Goal: Task Accomplishment & Management: Manage account settings

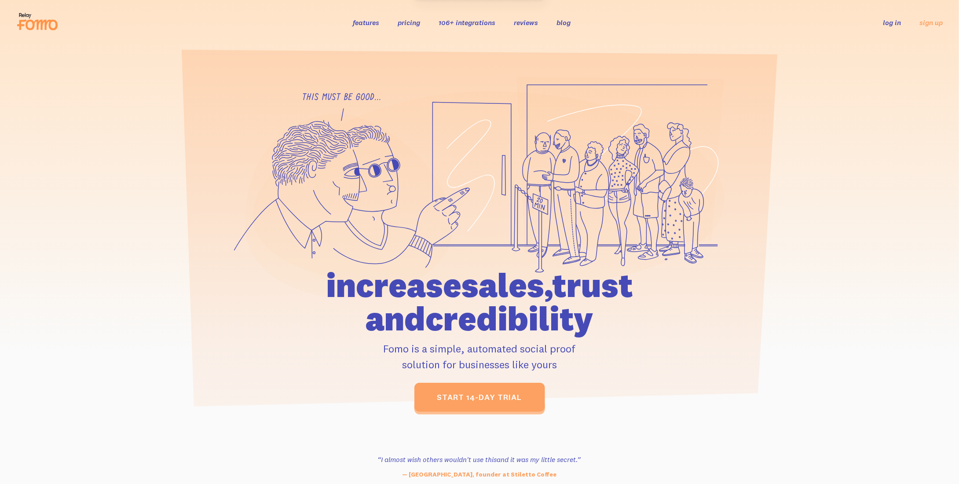
click at [891, 17] on li "log in" at bounding box center [892, 22] width 18 height 10
click at [893, 23] on link "log in" at bounding box center [892, 22] width 18 height 9
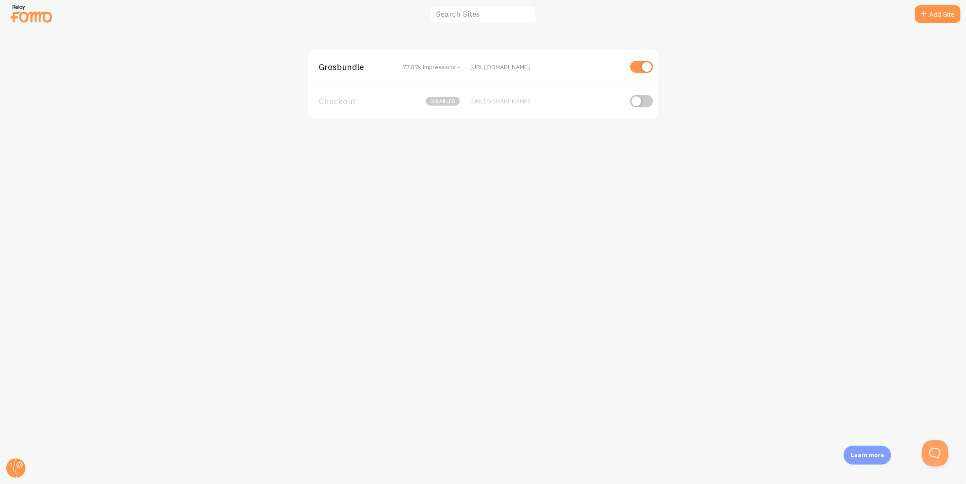
click at [354, 66] on span "Grosbundle" at bounding box center [354, 67] width 71 height 8
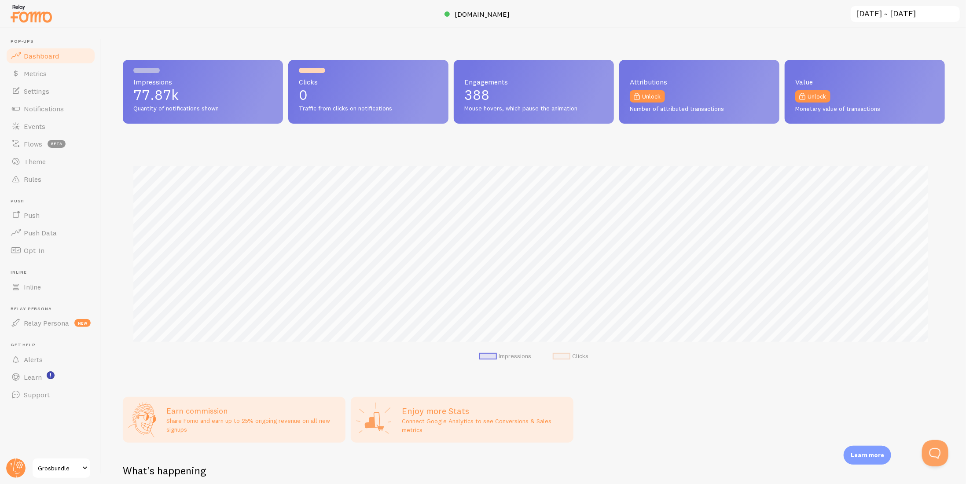
scroll to position [231, 815]
click at [48, 110] on span "Notifications" at bounding box center [44, 108] width 40 height 9
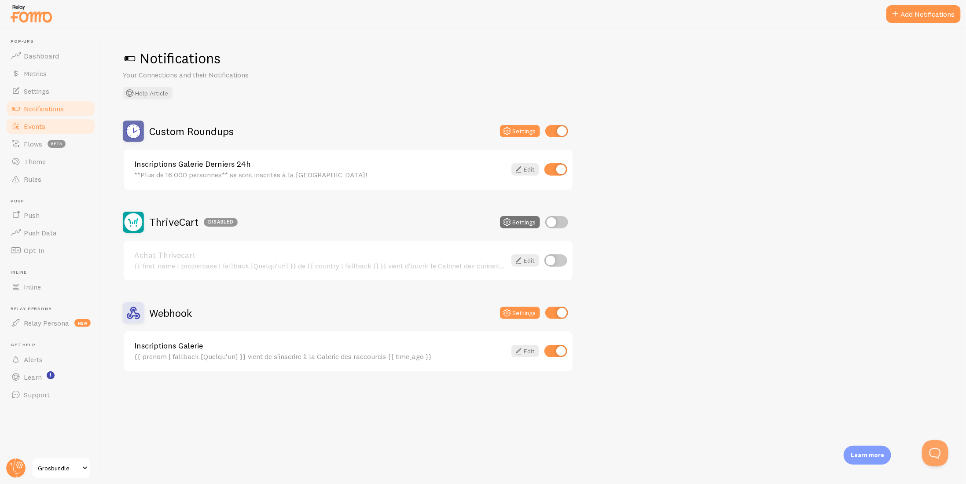
click at [25, 121] on link "Events" at bounding box center [50, 126] width 91 height 18
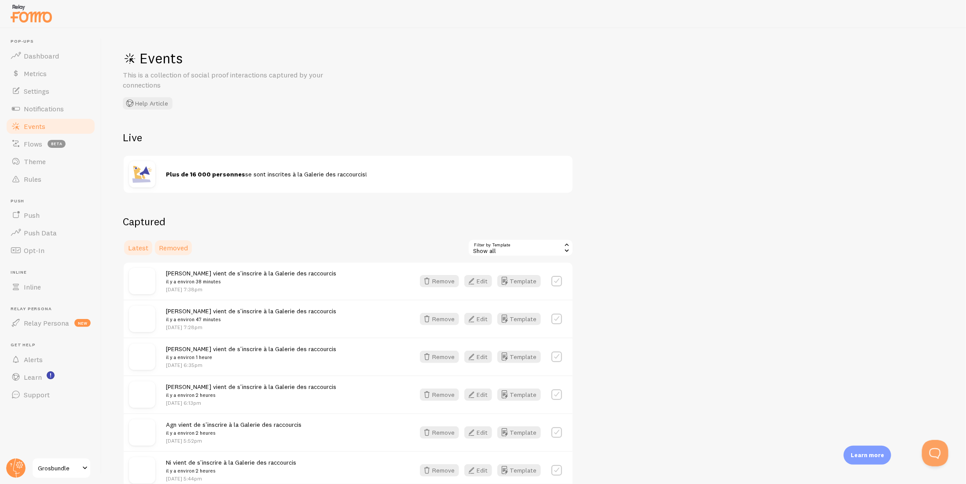
click at [178, 247] on span "Removed" at bounding box center [173, 247] width 29 height 9
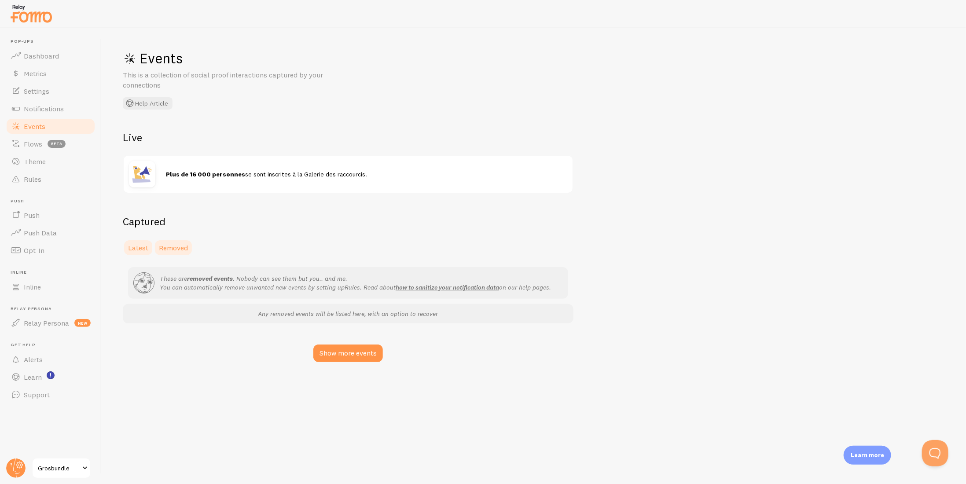
click at [139, 244] on span "Latest" at bounding box center [138, 247] width 20 height 9
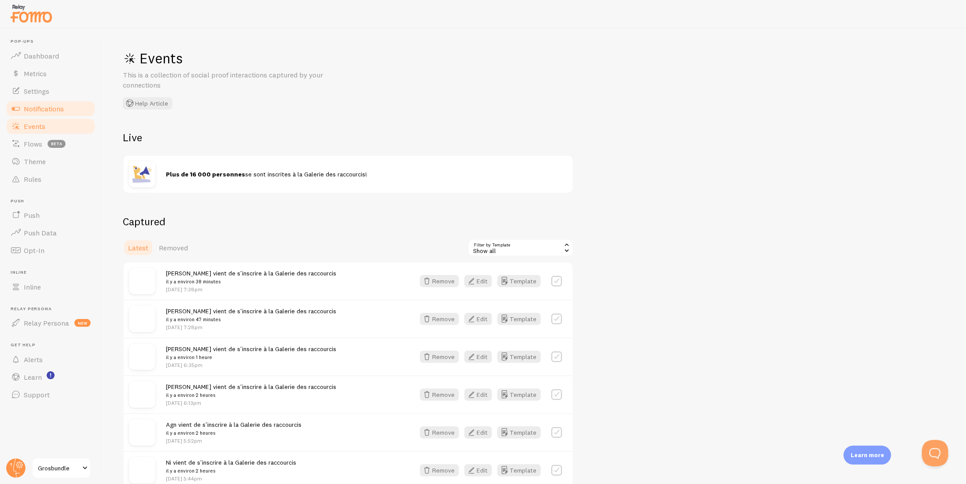
click at [55, 107] on span "Notifications" at bounding box center [44, 108] width 40 height 9
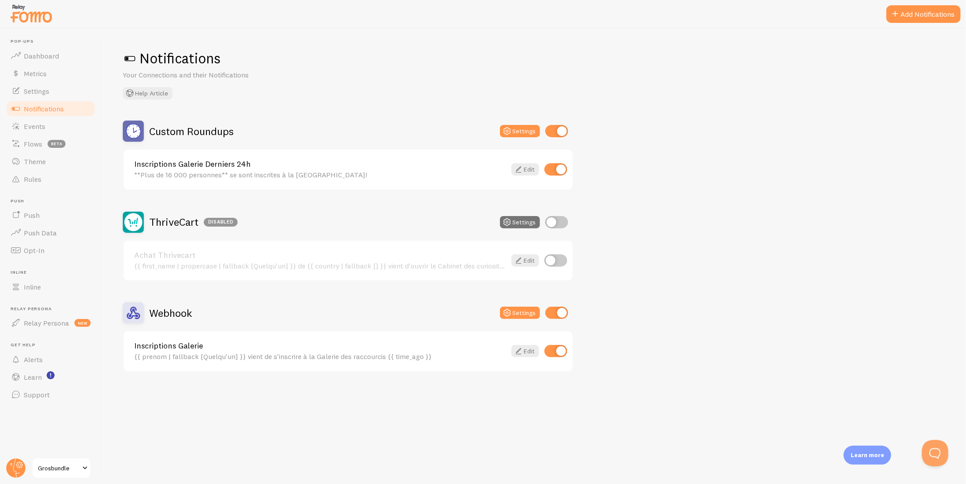
click at [212, 260] on div "Achat Thrivecart {{ first_name | propercase | fallback [Quelqu'un] }} de {{ cou…" at bounding box center [320, 260] width 372 height 19
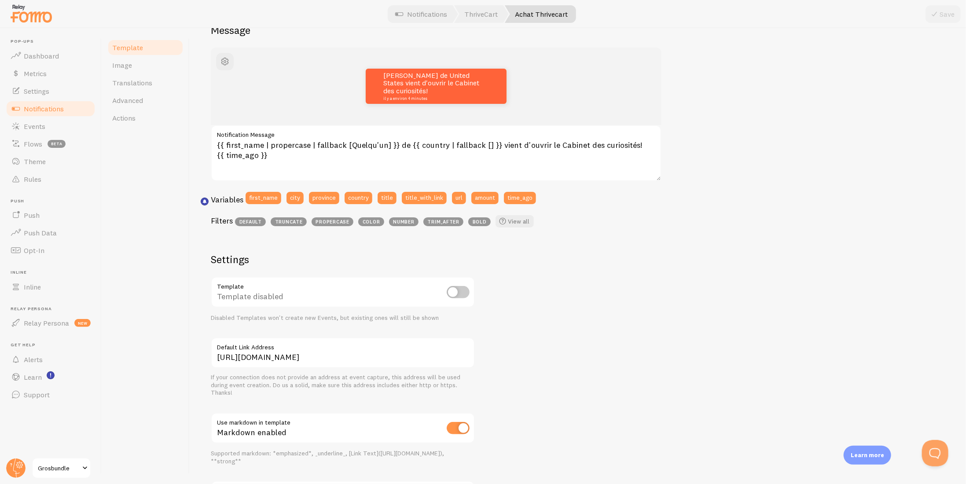
scroll to position [173, 0]
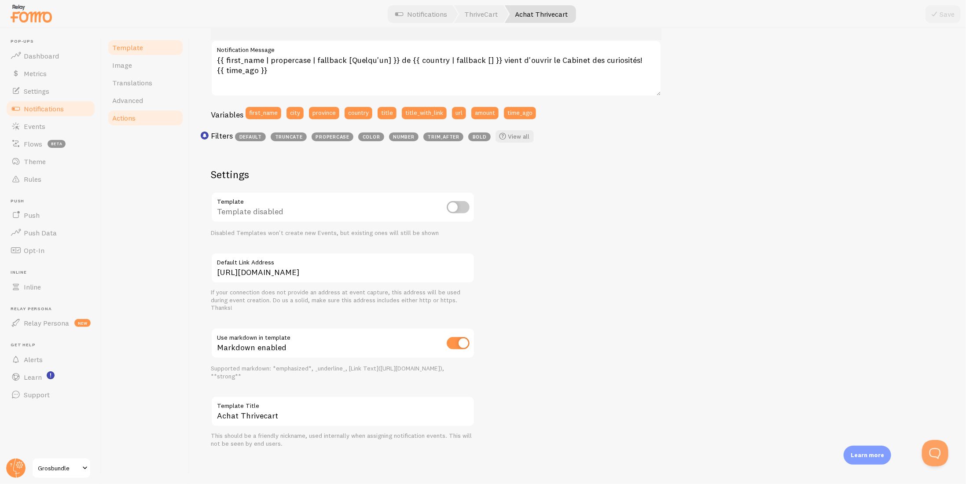
click at [138, 110] on link "Actions" at bounding box center [145, 118] width 77 height 18
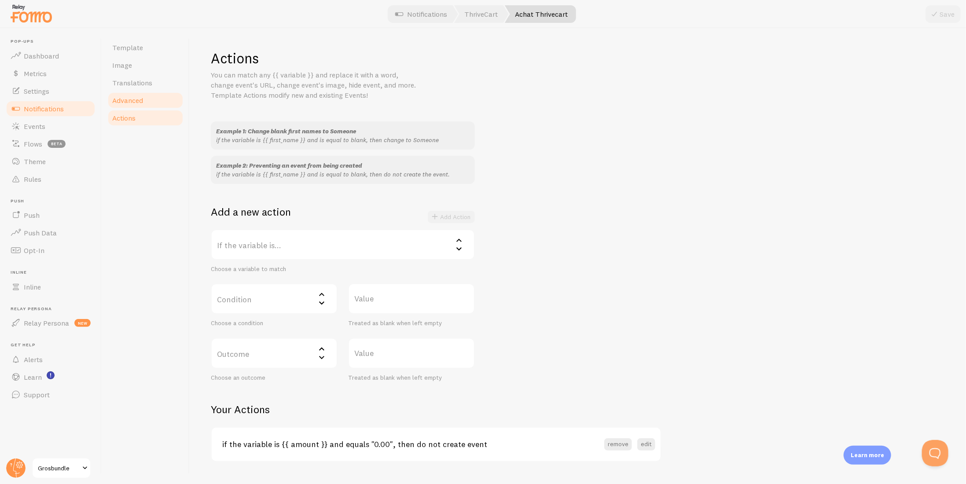
click at [142, 96] on span "Advanced" at bounding box center [127, 100] width 31 height 9
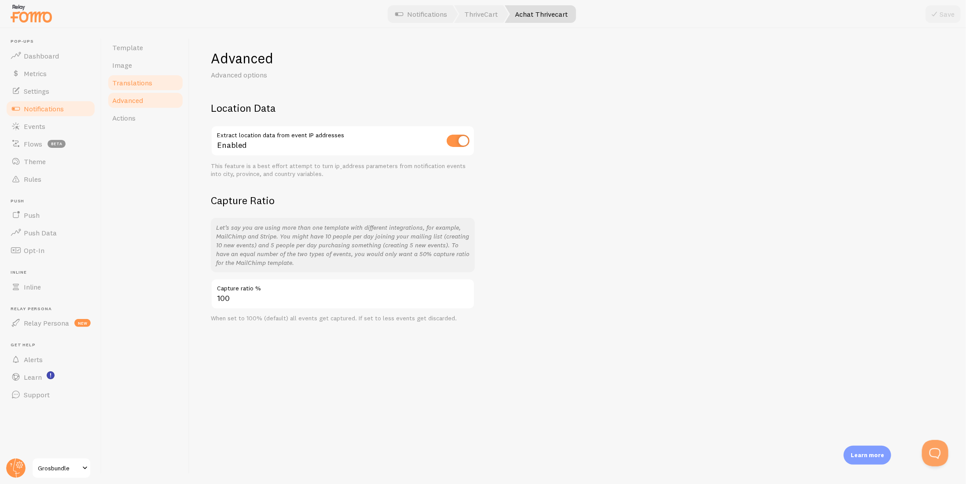
click at [145, 75] on link "Translations" at bounding box center [145, 83] width 77 height 18
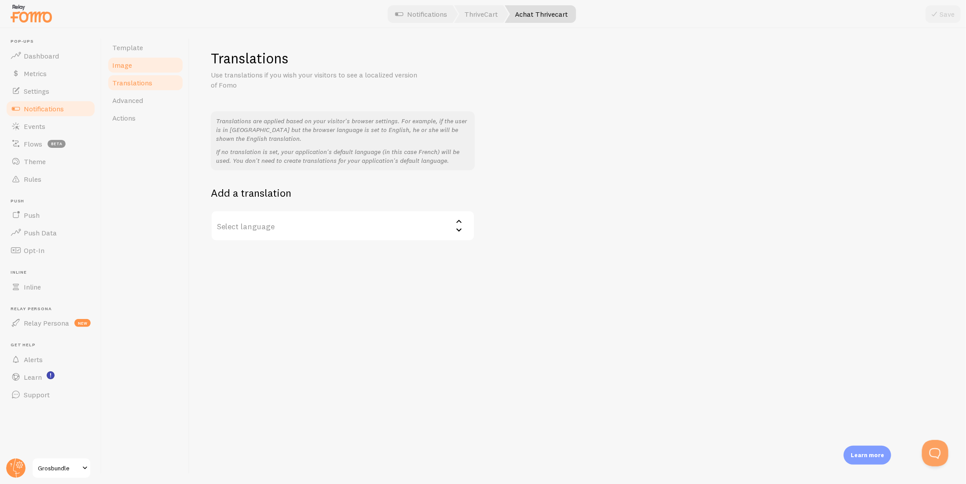
click at [139, 67] on link "Image" at bounding box center [145, 65] width 77 height 18
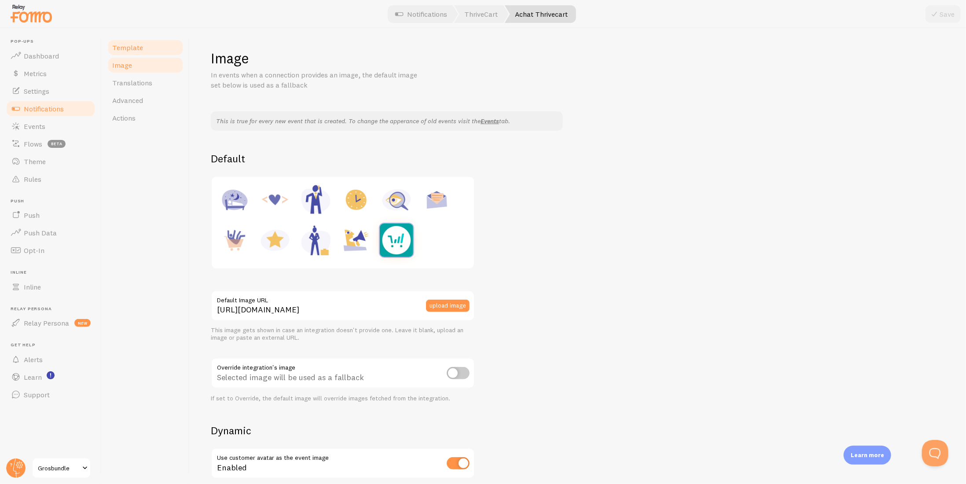
click at [139, 50] on span "Template" at bounding box center [127, 47] width 31 height 9
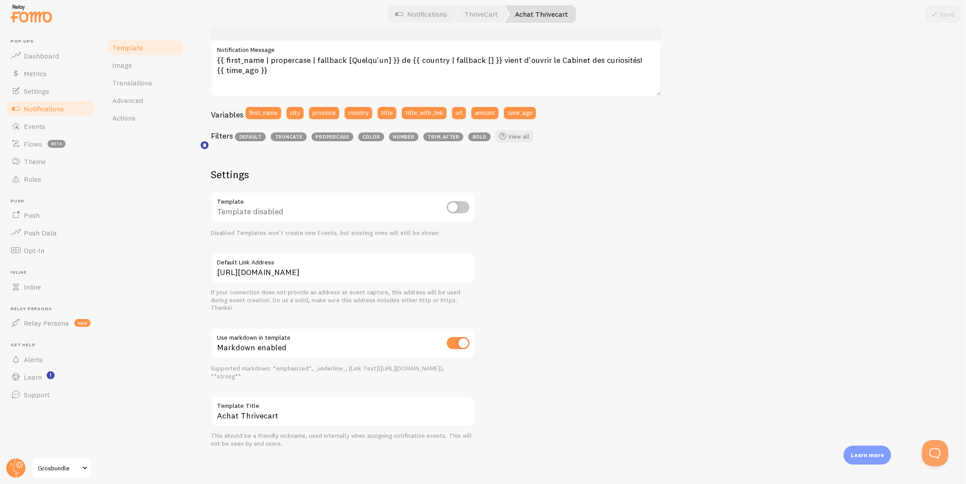
scroll to position [41, 0]
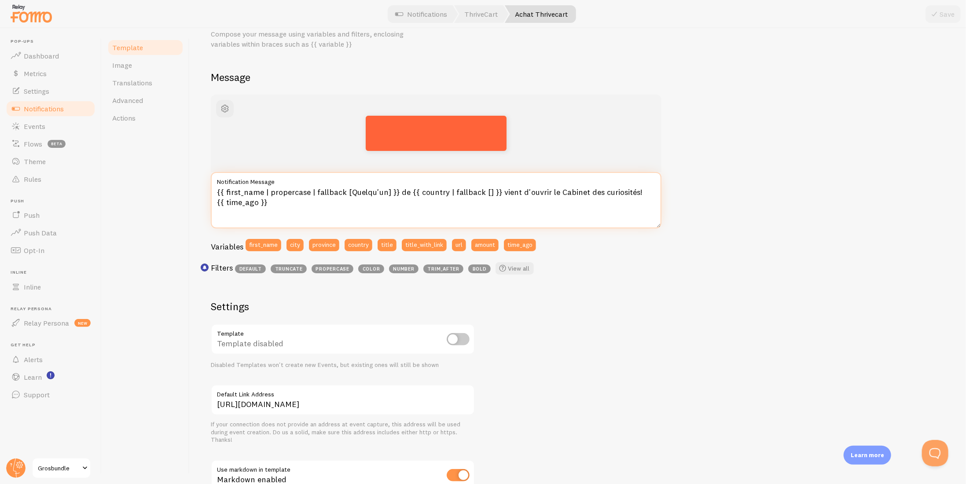
click at [482, 191] on textarea "{{ first_name | propercase | fallback [Quelqu'un] }} de {{ country | fallback […" at bounding box center [436, 200] width 450 height 56
type textarea "{{ first_name | propercase | fallback [Quelqu'un] }} de {{ country | fallback […"
click at [731, 252] on div "{{ first_name | propercase | fallback [Quelqu'un] }} de {{ country | fallback […" at bounding box center [578, 337] width 734 height 485
click at [135, 74] on link "Translations" at bounding box center [145, 83] width 77 height 18
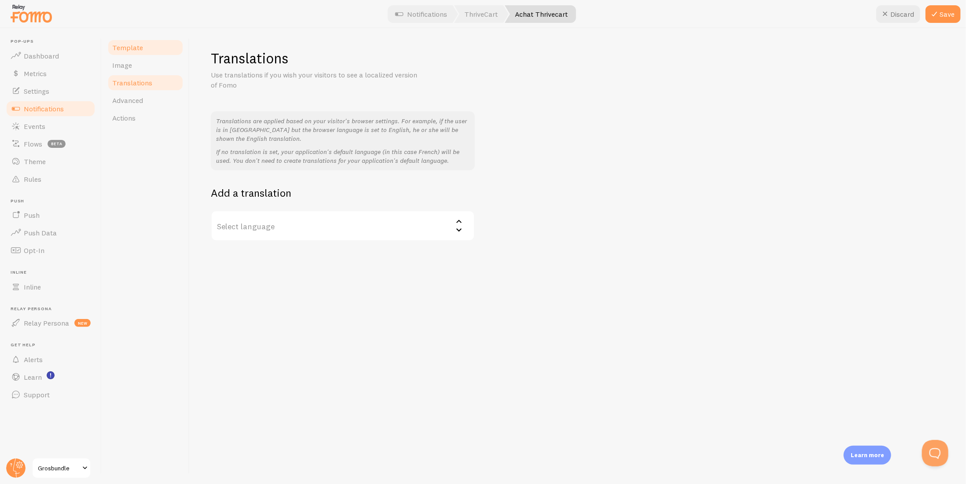
click at [133, 52] on link "Template" at bounding box center [145, 48] width 77 height 18
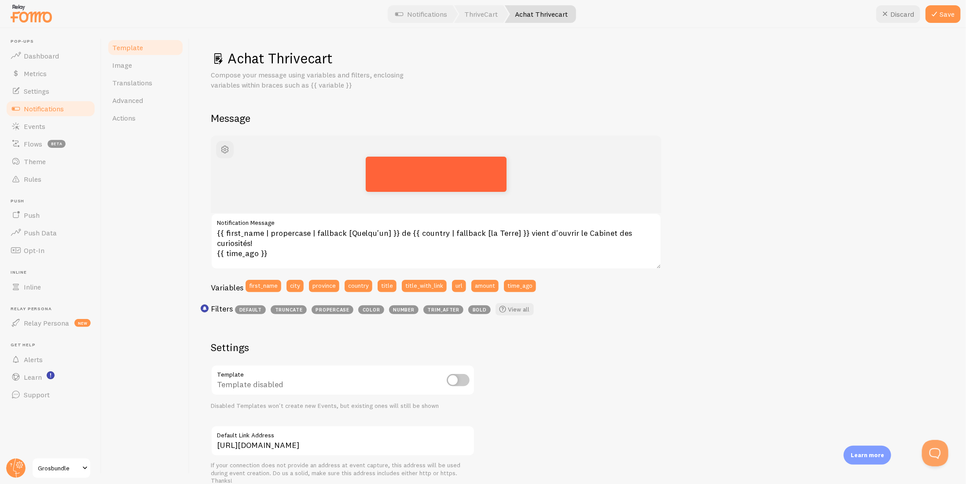
drag, startPoint x: 844, startPoint y: 186, endPoint x: 934, endPoint y: 95, distance: 127.5
click at [845, 186] on div "{{ first_name | propercase | fallback [Quelqu'un] }} de {{ country | fallback […" at bounding box center [578, 378] width 734 height 485
click at [946, 16] on button "Save" at bounding box center [942, 14] width 35 height 18
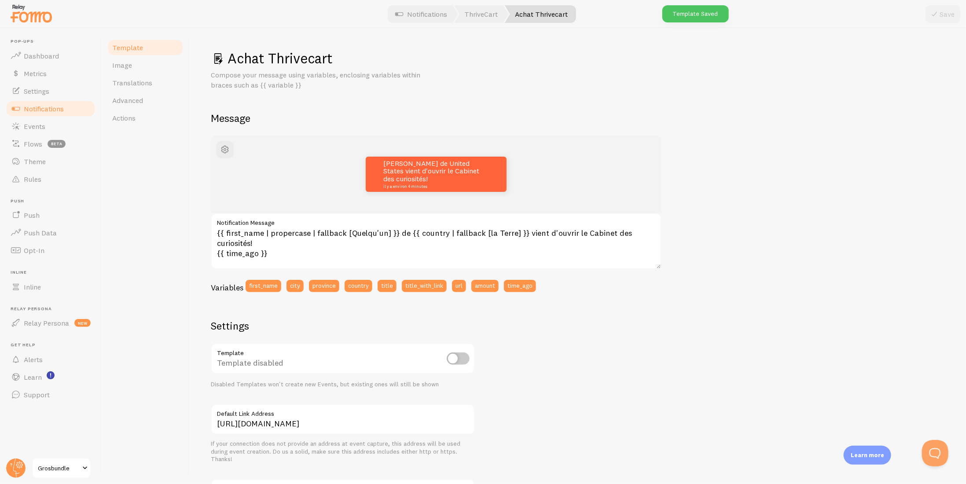
click at [742, 242] on div "John de United States vient d'ouvrir le Cabinet des curiosités! il y a environ …" at bounding box center [578, 368] width 734 height 464
click at [129, 75] on link "Translations" at bounding box center [145, 83] width 77 height 18
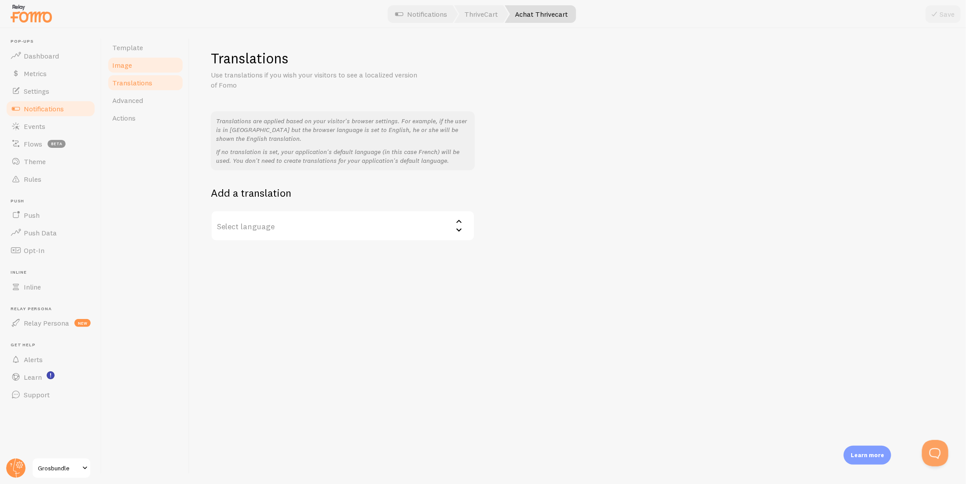
click at [132, 70] on link "Image" at bounding box center [145, 65] width 77 height 18
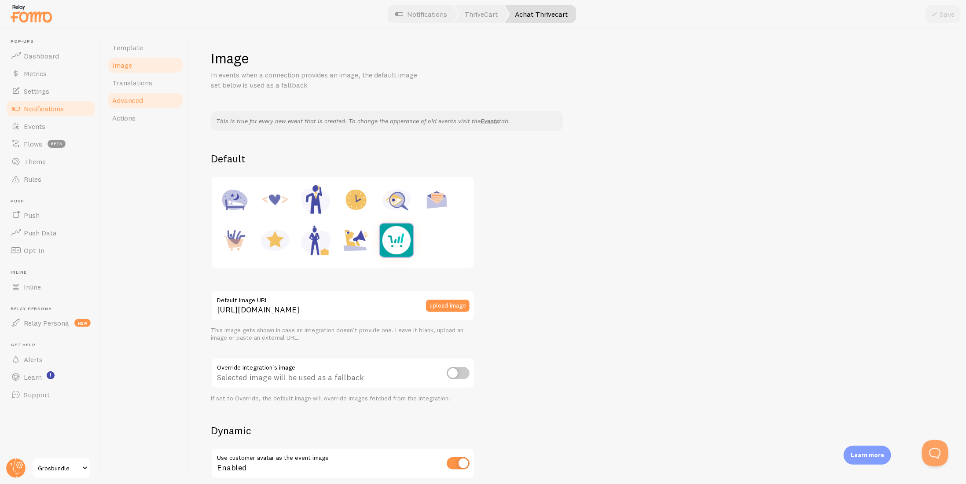
click at [143, 95] on link "Advanced" at bounding box center [145, 101] width 77 height 18
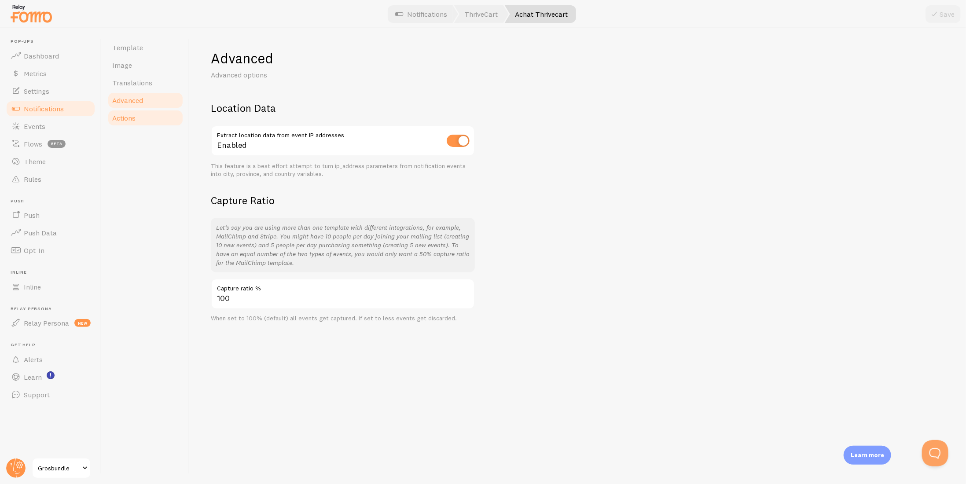
click at [141, 121] on link "Actions" at bounding box center [145, 118] width 77 height 18
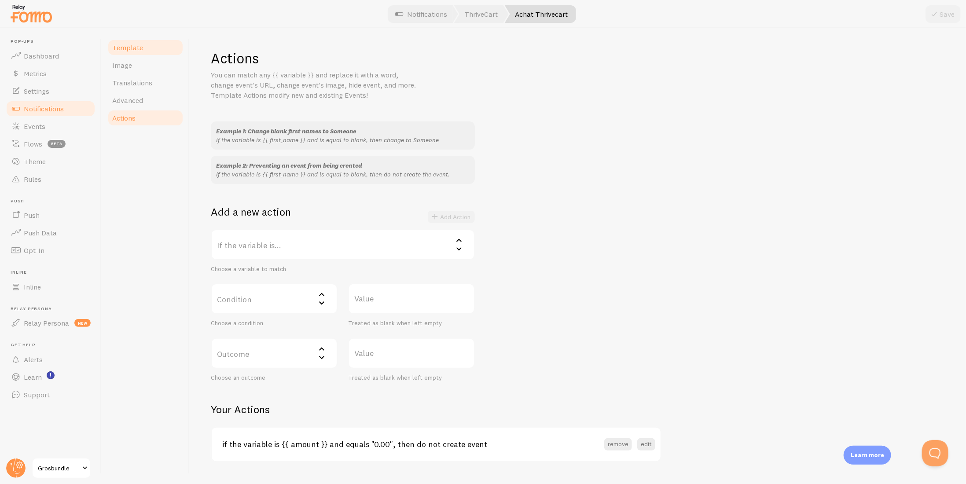
click at [143, 55] on link "Template" at bounding box center [145, 48] width 77 height 18
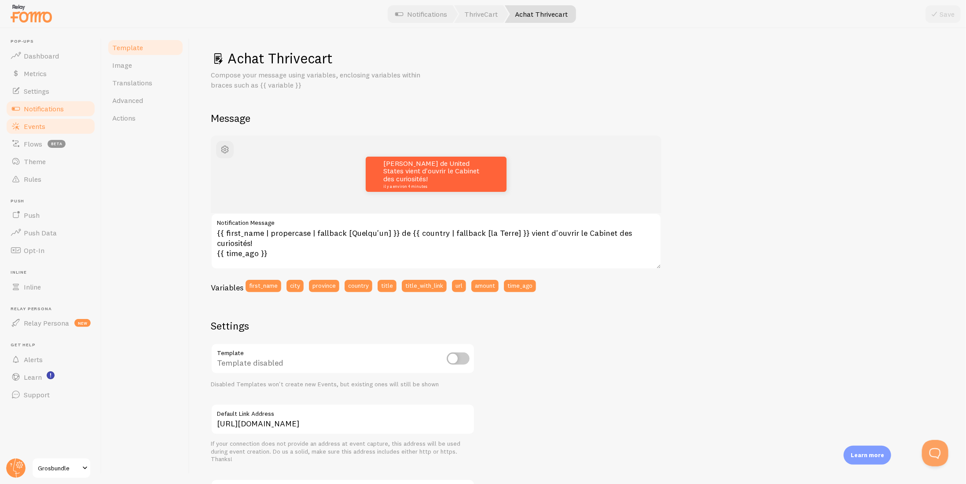
click at [33, 127] on span "Events" at bounding box center [35, 126] width 22 height 9
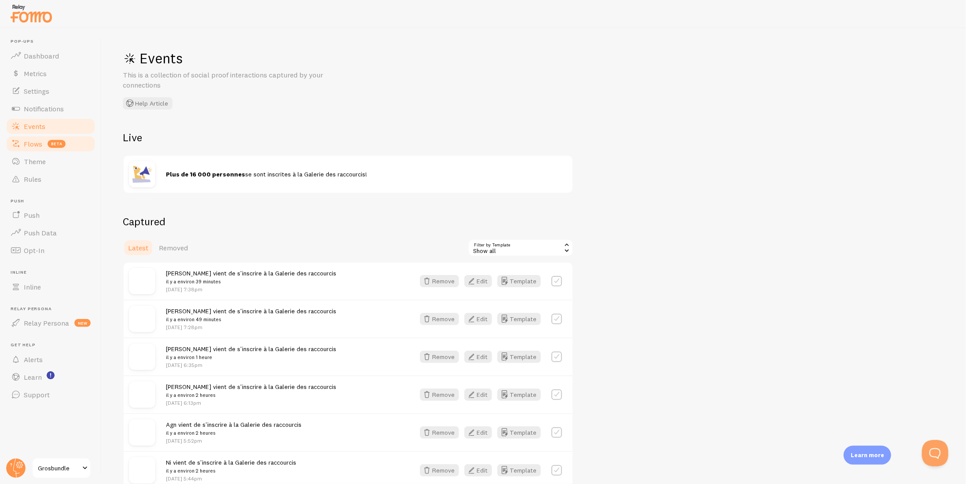
click at [27, 143] on span "Flows" at bounding box center [33, 143] width 18 height 9
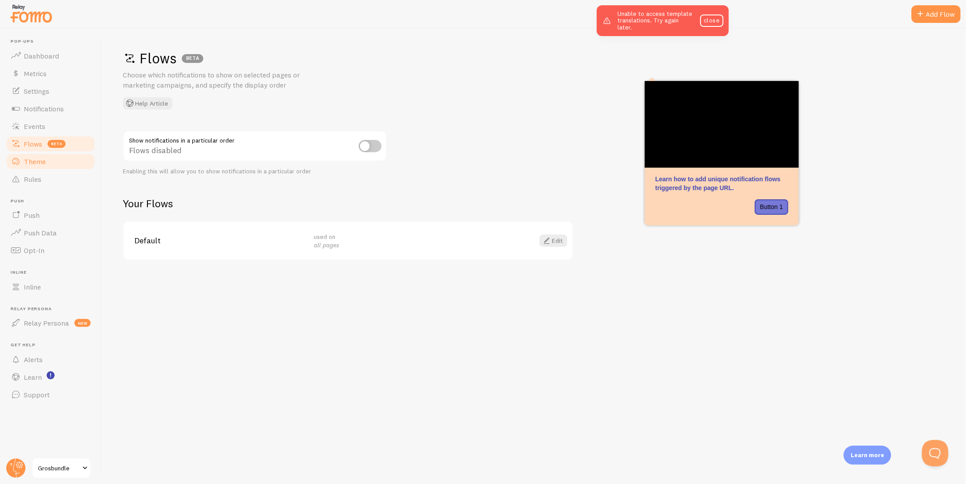
click at [44, 166] on link "Theme" at bounding box center [50, 162] width 91 height 18
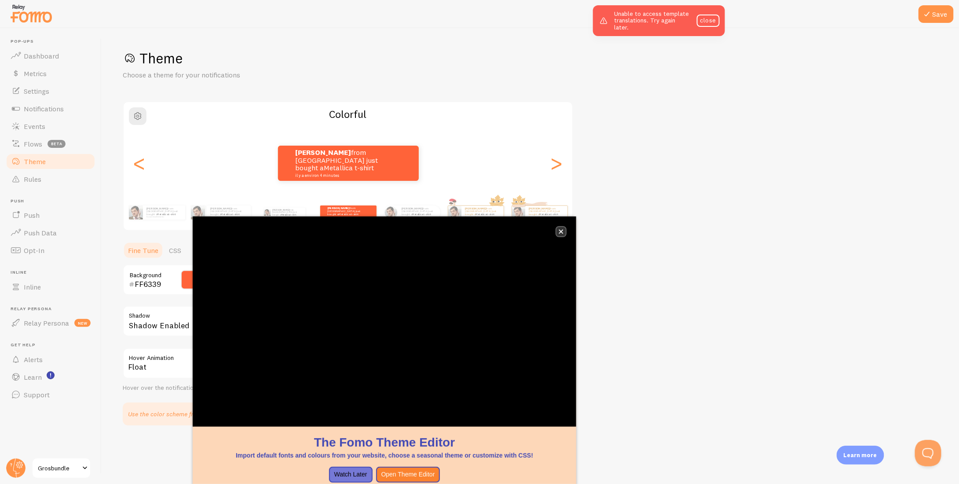
click at [560, 230] on icon "close," at bounding box center [561, 231] width 5 height 5
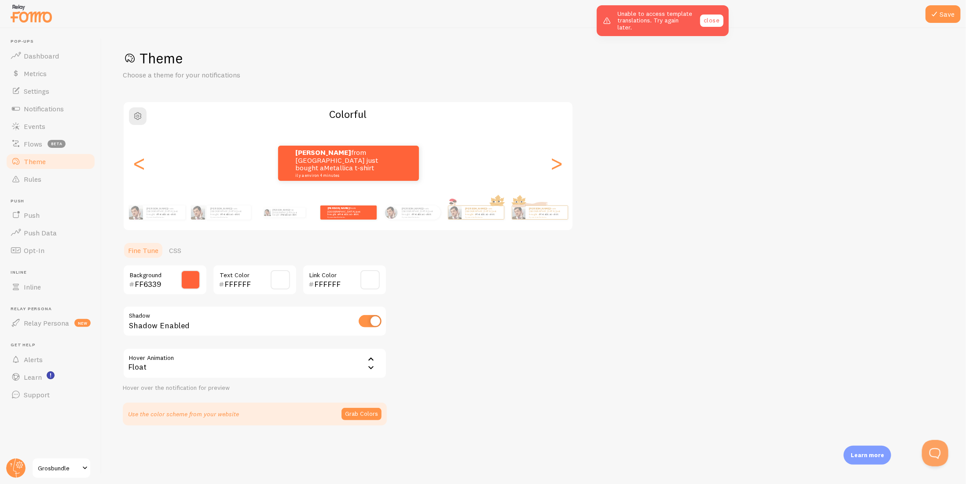
click at [715, 16] on link "close" at bounding box center [711, 21] width 23 height 12
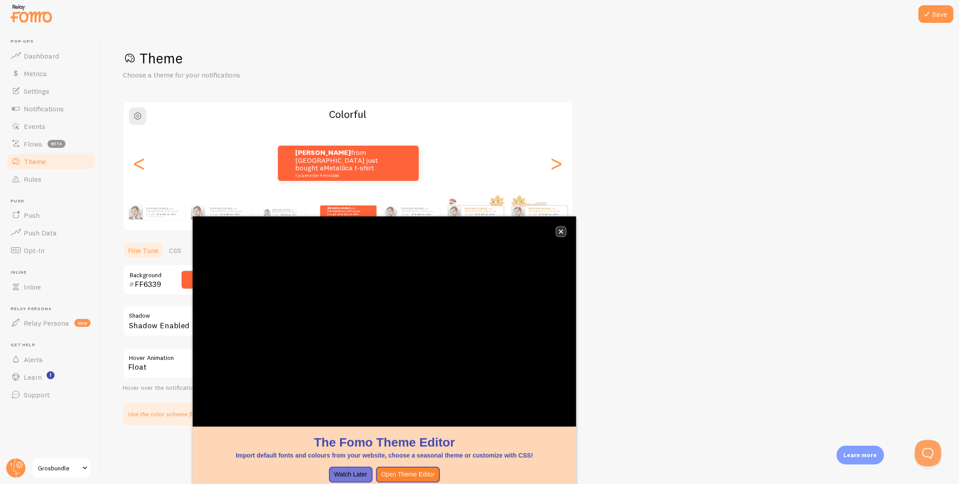
click at [557, 233] on button "close," at bounding box center [561, 231] width 9 height 9
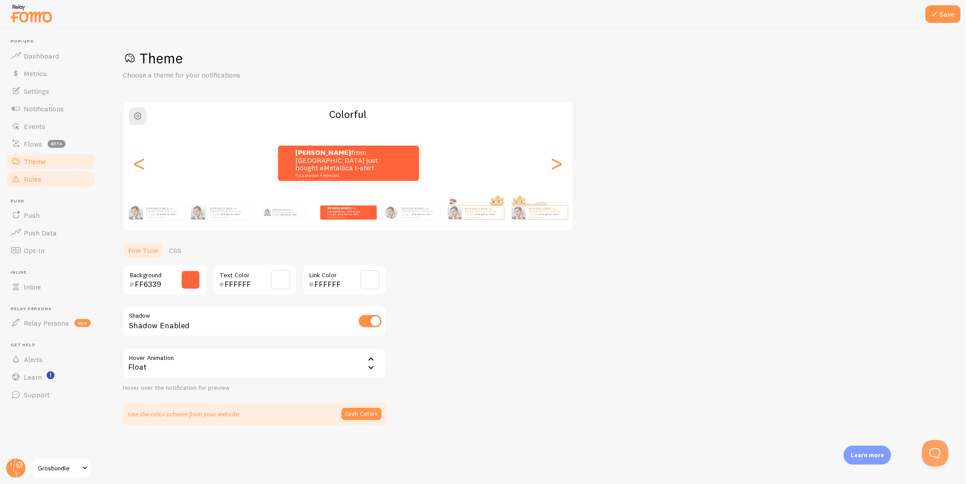
click at [64, 177] on link "Rules" at bounding box center [50, 179] width 91 height 18
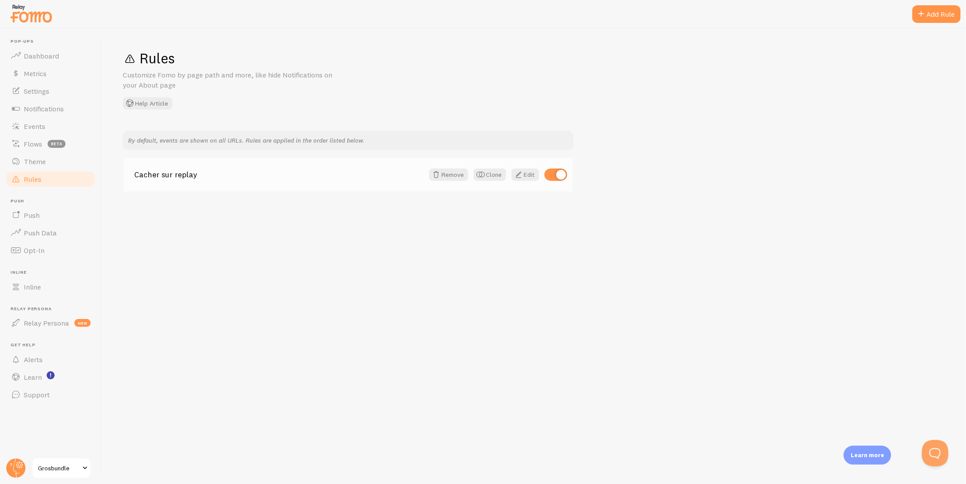
click at [161, 174] on link "Cacher sur replay" at bounding box center [278, 175] width 289 height 8
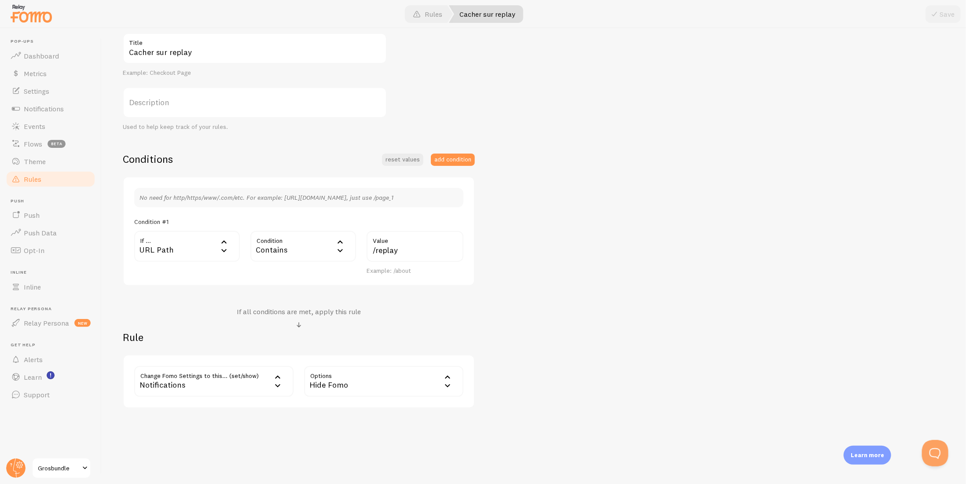
scroll to position [99, 0]
click at [596, 235] on div "Cacher sur replay Title Example: Checkout Page Description Used to help keep tr…" at bounding box center [534, 219] width 822 height 375
click at [41, 126] on span "Events" at bounding box center [35, 126] width 22 height 9
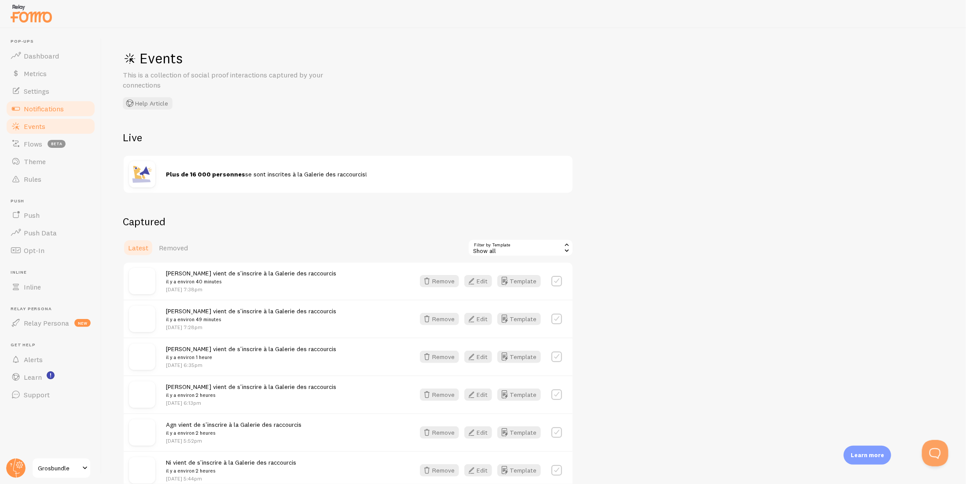
click at [43, 110] on span "Notifications" at bounding box center [44, 108] width 40 height 9
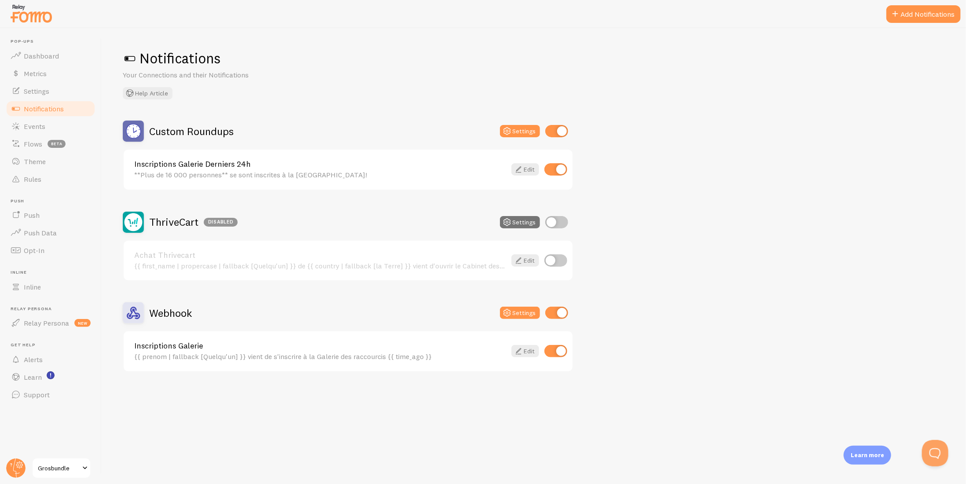
click at [560, 132] on input "checkbox" at bounding box center [556, 131] width 23 height 12
checkbox input "false"
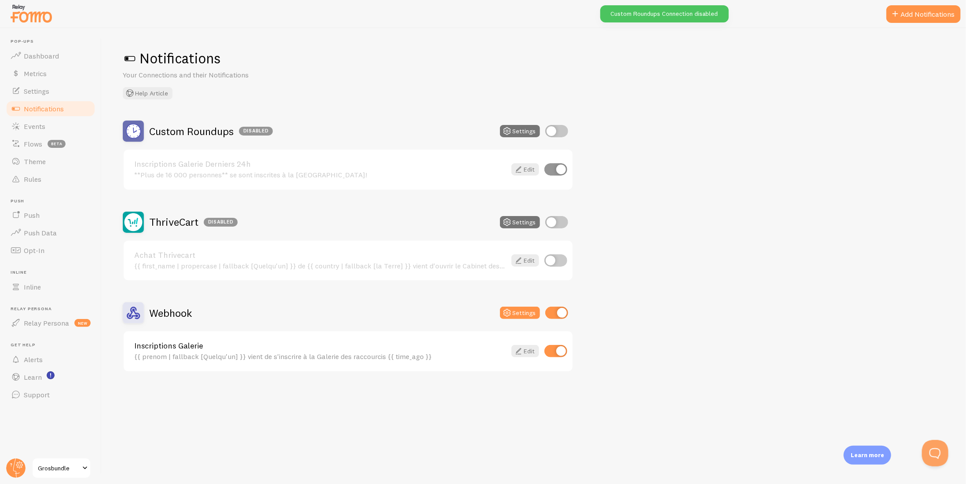
click at [552, 318] on input "checkbox" at bounding box center [556, 313] width 23 height 12
checkbox input "false"
click at [555, 168] on input "checkbox" at bounding box center [555, 169] width 23 height 12
checkbox input "false"
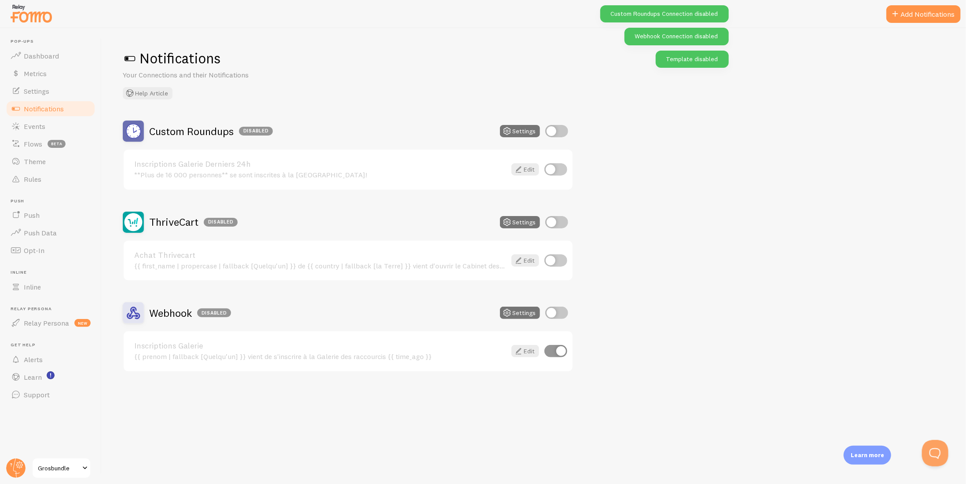
click at [553, 352] on input "checkbox" at bounding box center [555, 351] width 23 height 12
checkbox input "false"
click at [77, 467] on span "Grosbundle" at bounding box center [59, 468] width 42 height 11
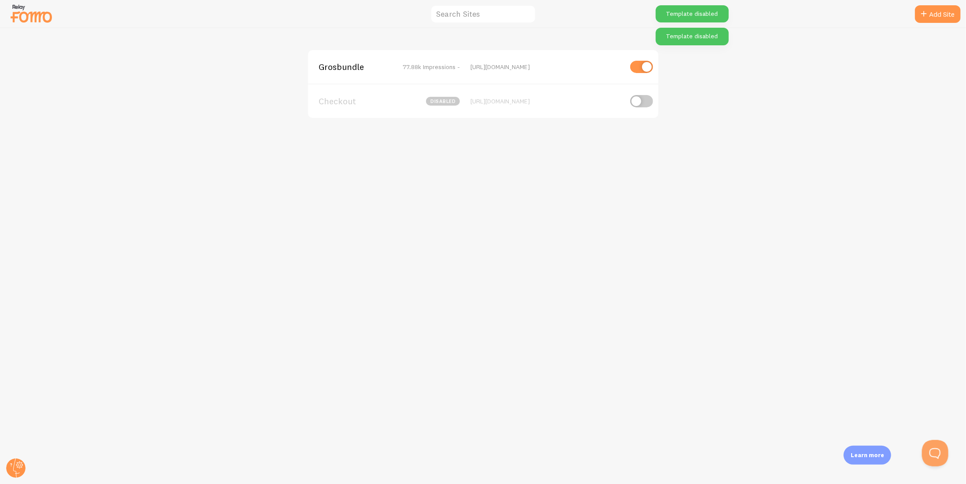
click at [323, 97] on span "Checkout" at bounding box center [354, 101] width 71 height 8
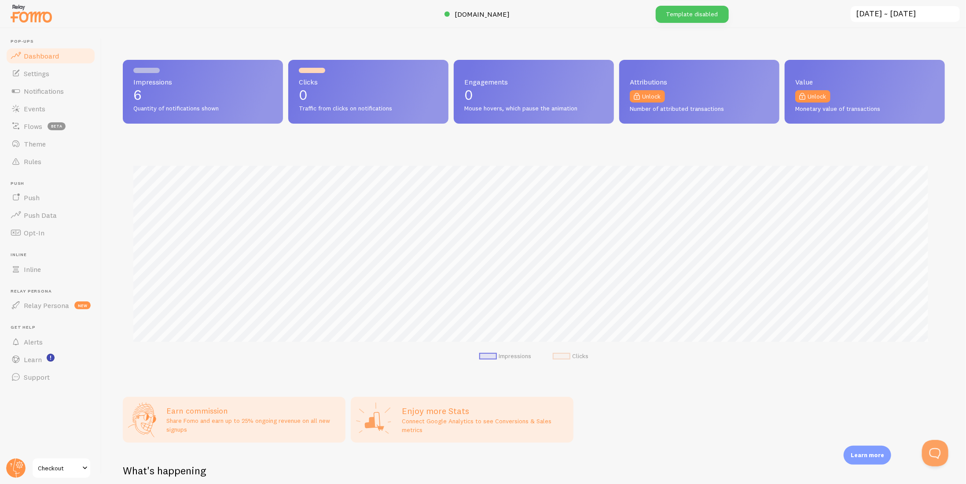
scroll to position [231, 815]
click at [26, 94] on span "Notifications" at bounding box center [44, 91] width 40 height 9
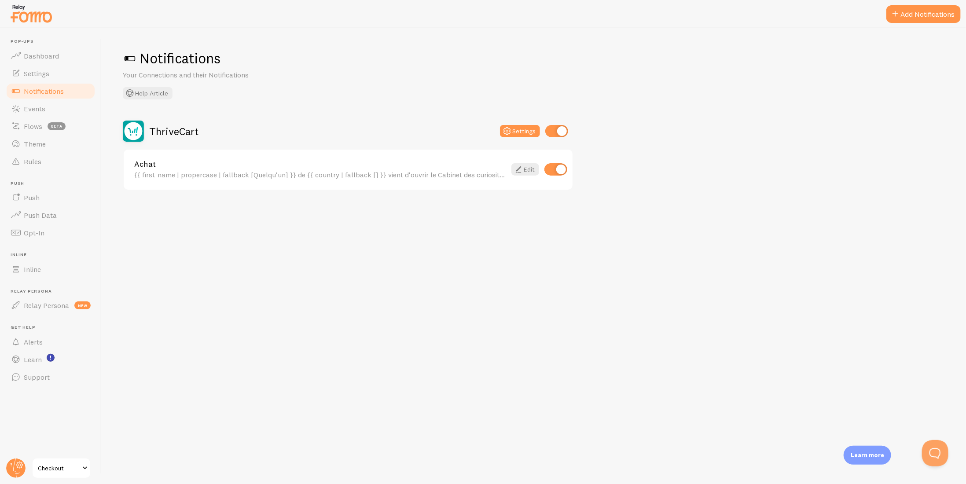
click at [560, 168] on input "checkbox" at bounding box center [555, 169] width 23 height 12
checkbox input "false"
click at [562, 124] on div "ThriveCart Settings" at bounding box center [348, 131] width 450 height 21
click at [561, 126] on input "checkbox" at bounding box center [556, 131] width 23 height 12
checkbox input "false"
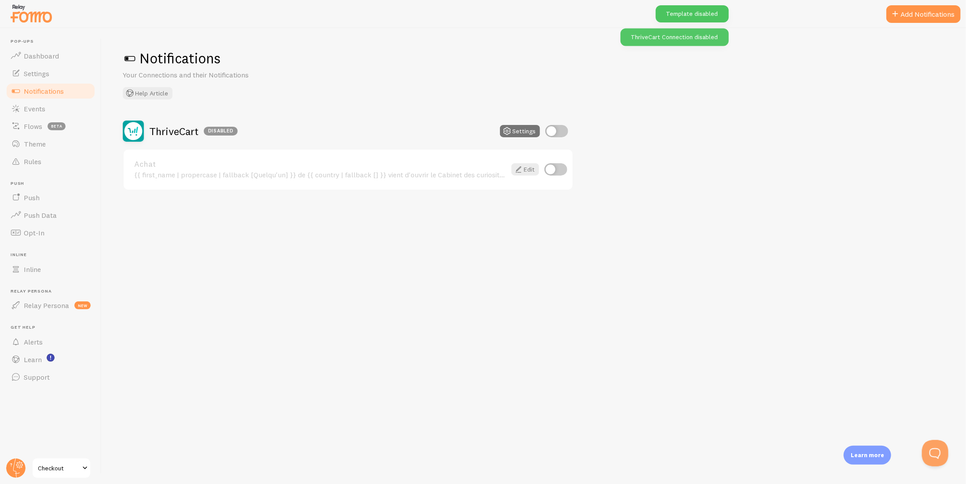
click at [335, 166] on link "Achat" at bounding box center [320, 164] width 372 height 8
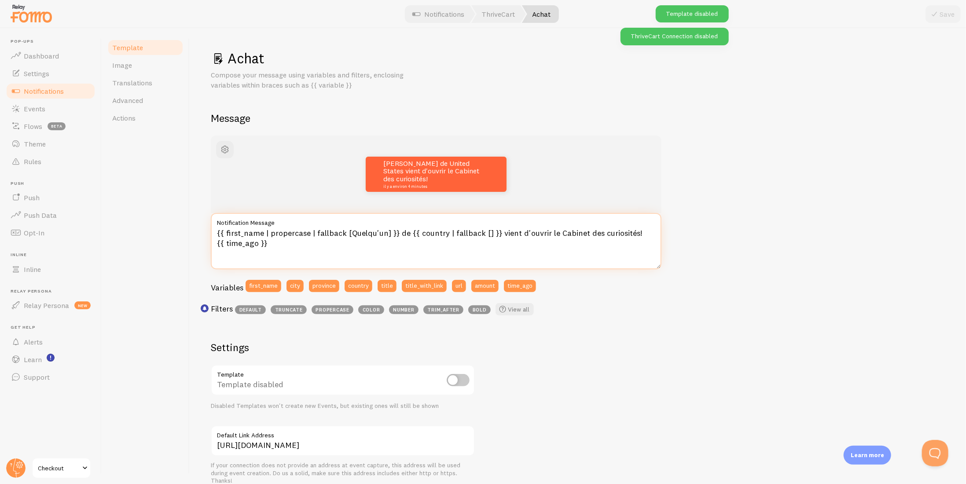
click at [480, 231] on textarea "{{ first_name | propercase | fallback [Quelqu'un] }} de {{ country | fallback […" at bounding box center [436, 241] width 450 height 56
type textarea "{{ first_name | propercase | fallback [Quelqu'un] }} de {{ country | fallback […"
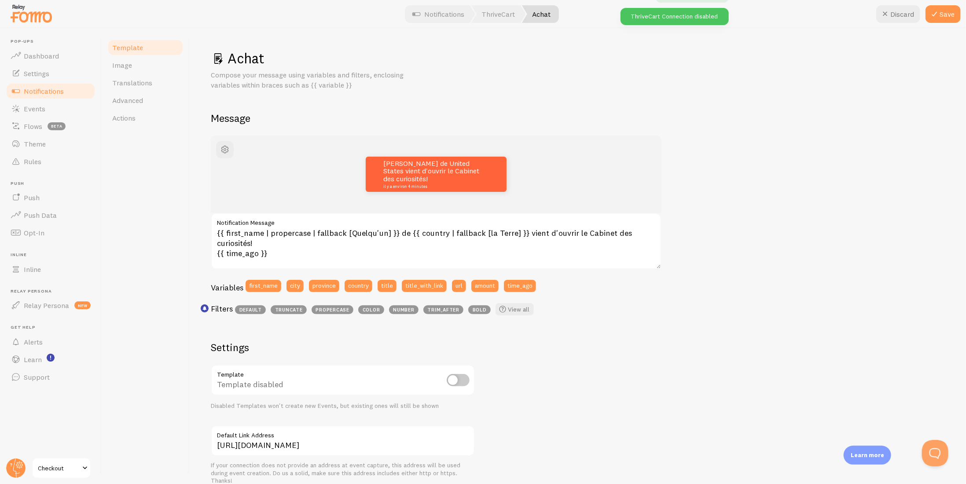
click at [825, 222] on div "John de United States vient d'ouvrir le Cabinet des curiosités! il y a environ …" at bounding box center [578, 378] width 734 height 485
click at [935, 15] on icon at bounding box center [934, 14] width 11 height 11
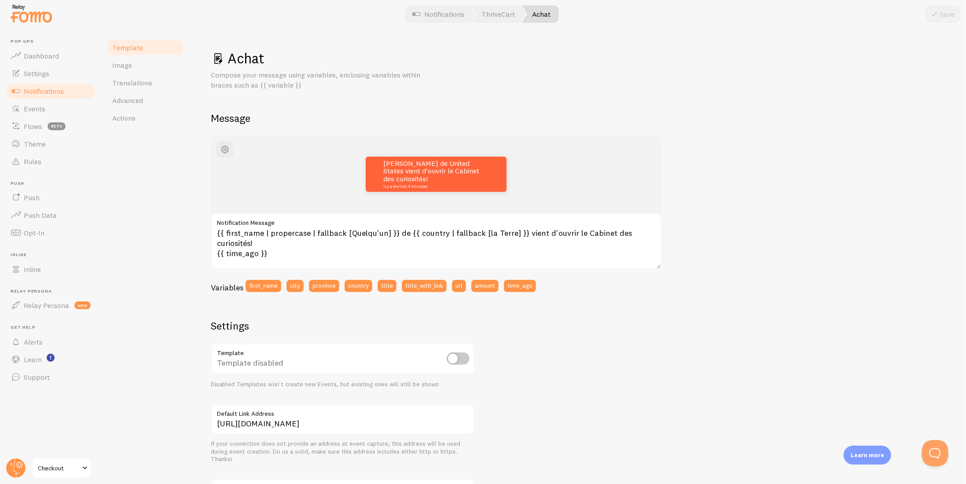
click at [49, 463] on span "Checkout" at bounding box center [59, 468] width 42 height 11
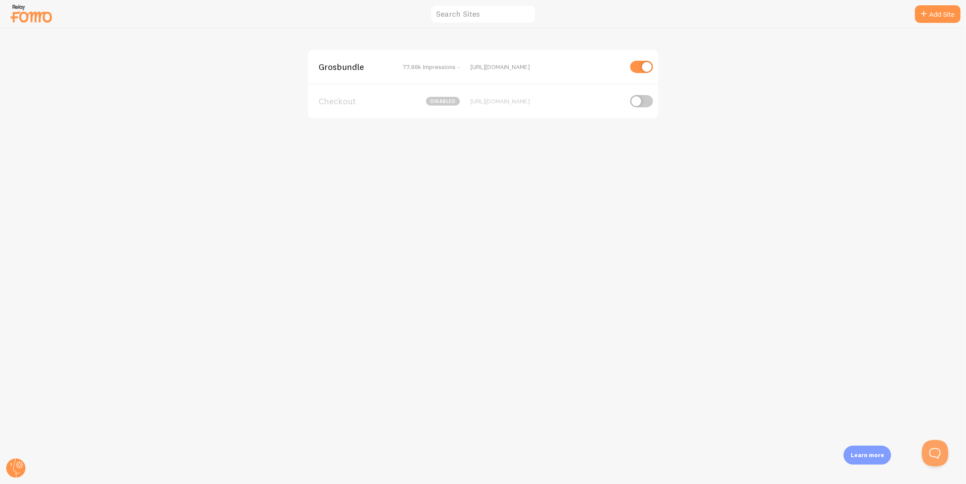
click at [634, 101] on input "checkbox" at bounding box center [641, 101] width 23 height 12
checkbox input "true"
click at [341, 100] on span "Checkout" at bounding box center [354, 101] width 71 height 8
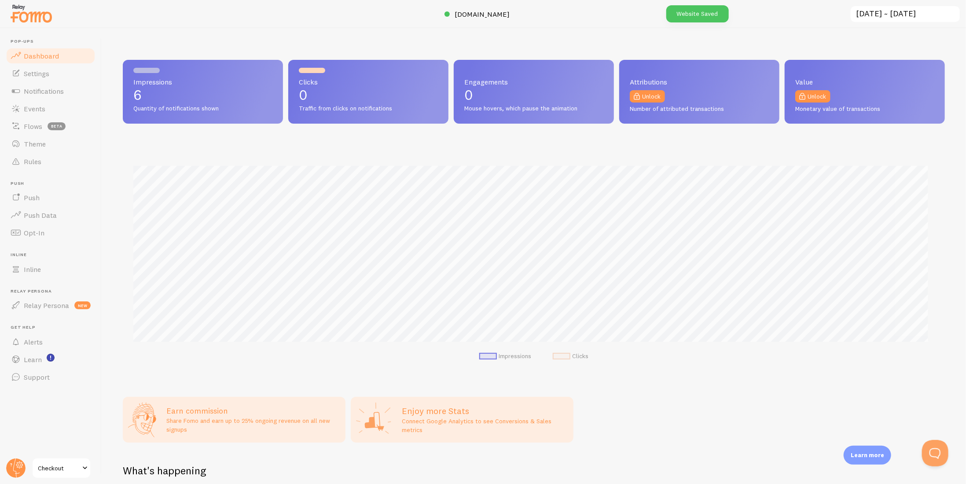
scroll to position [231, 815]
click at [42, 91] on span "Notifications" at bounding box center [44, 91] width 40 height 9
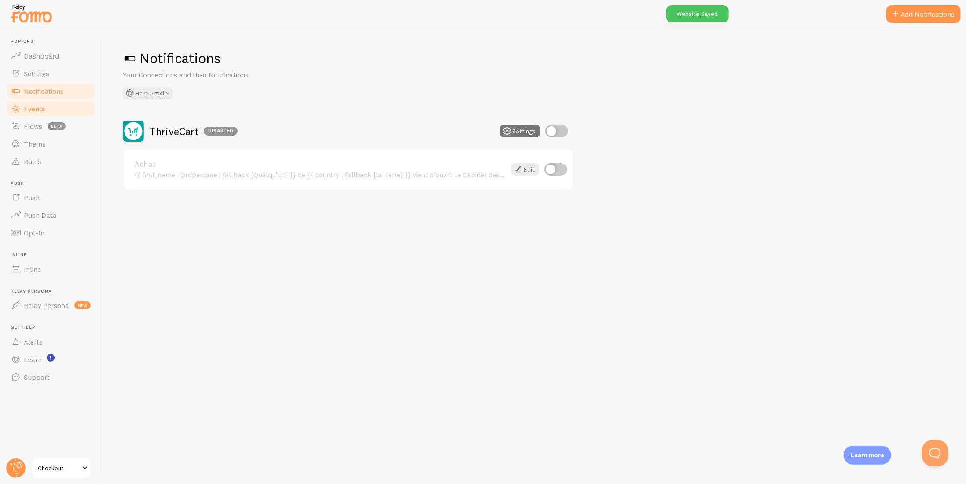
click at [40, 108] on span "Events" at bounding box center [35, 108] width 22 height 9
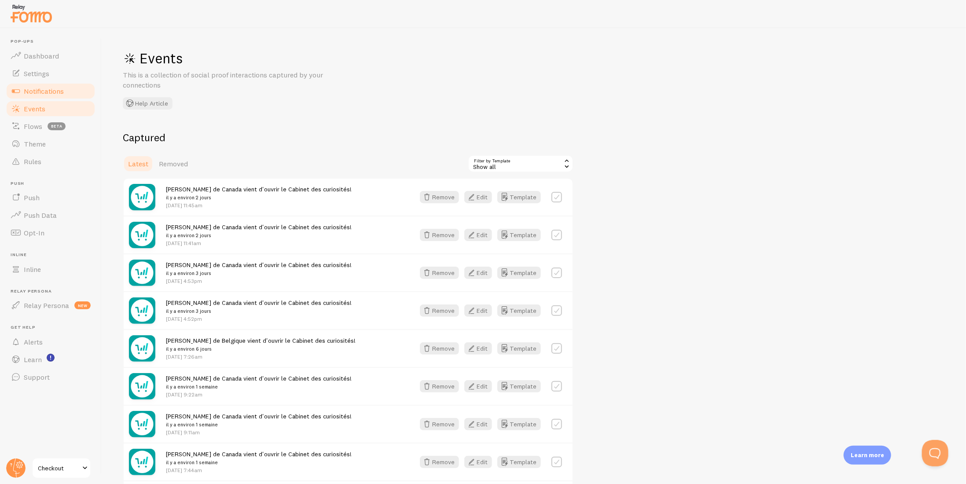
click at [34, 94] on span "Notifications" at bounding box center [44, 91] width 40 height 9
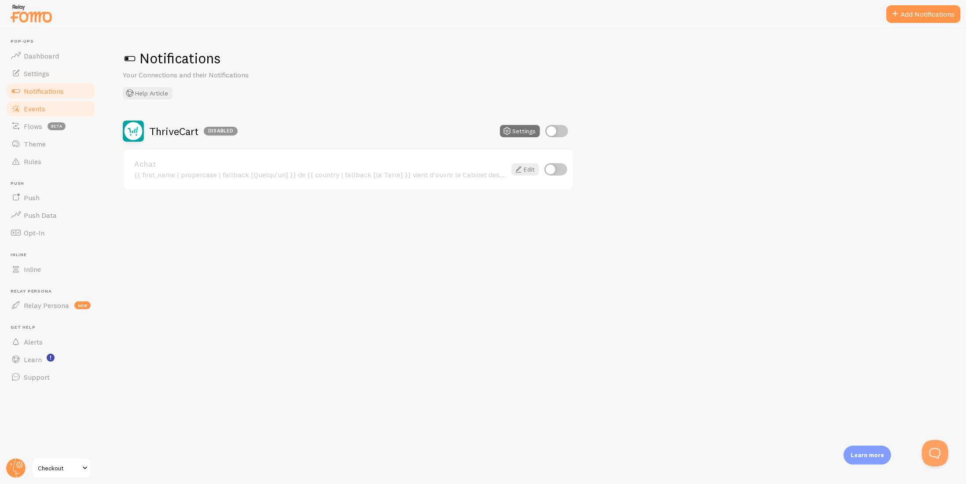
click at [41, 113] on span "Events" at bounding box center [35, 108] width 22 height 9
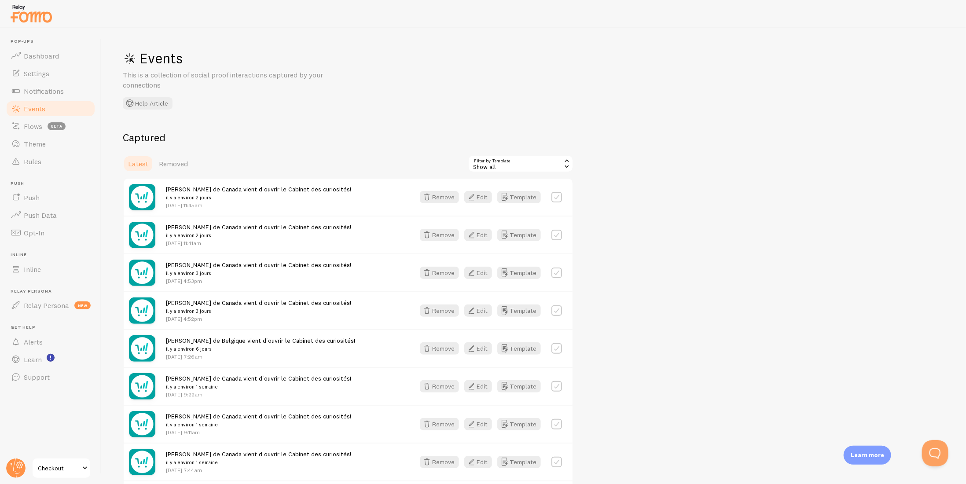
scroll to position [76, 0]
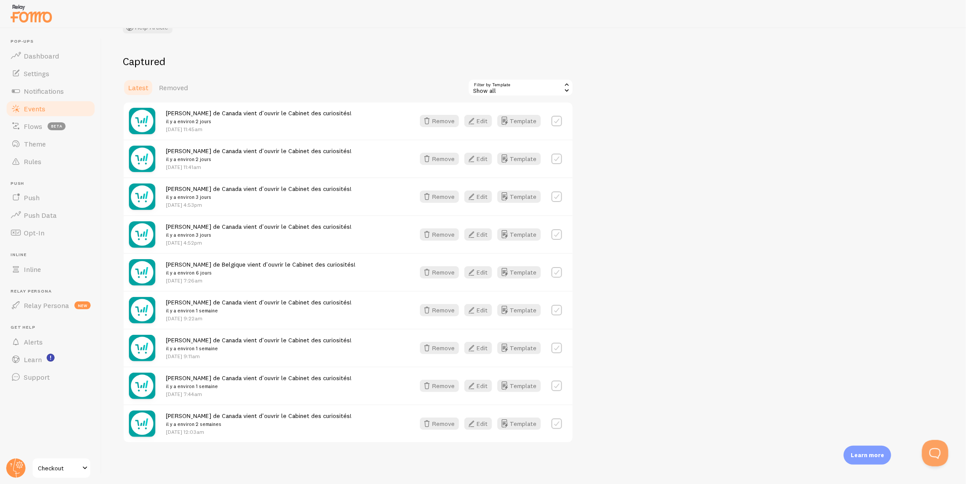
click at [551, 87] on div "Show all" at bounding box center [521, 88] width 106 height 18
click at [680, 93] on div "Captured Latest Removed Filter by Template all Show all Show all Achat Charles …" at bounding box center [534, 249] width 822 height 388
click at [62, 161] on link "Rules" at bounding box center [50, 162] width 91 height 18
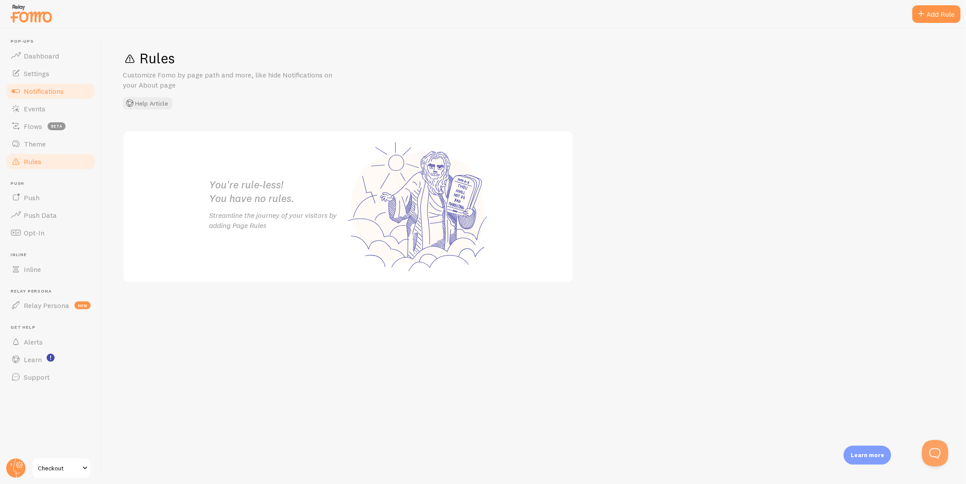
click at [33, 93] on span "Notifications" at bounding box center [44, 91] width 40 height 9
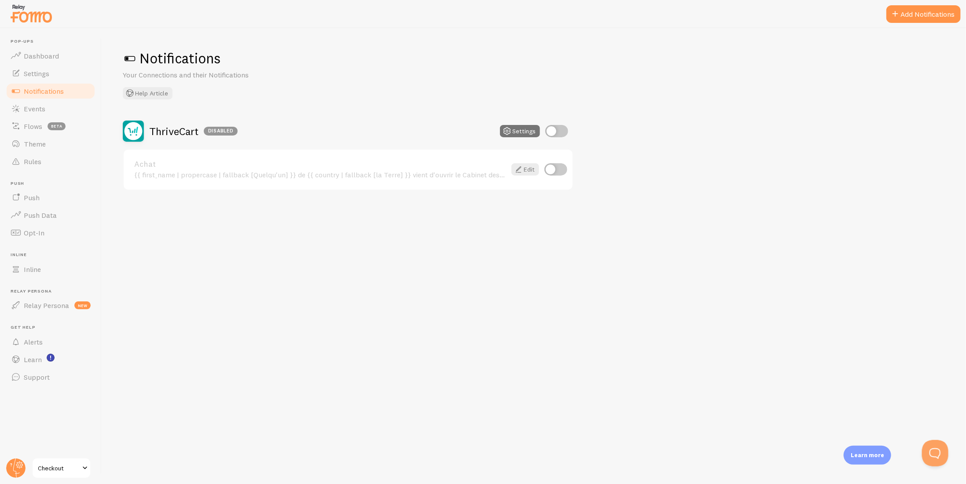
click at [256, 171] on div "{{ first_name | propercase | fallback [Quelqu'un] }} de {{ country | fallback […" at bounding box center [320, 175] width 372 height 8
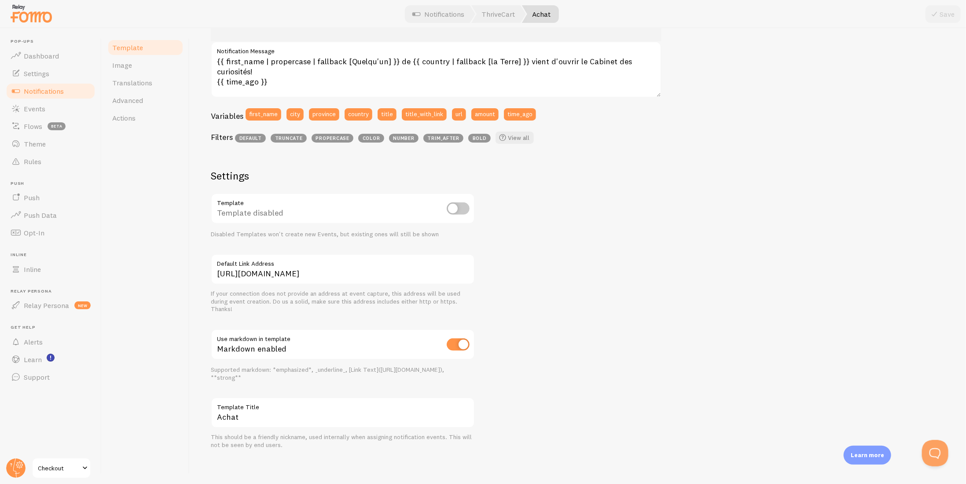
scroll to position [173, 0]
click at [129, 125] on link "Actions" at bounding box center [145, 118] width 77 height 18
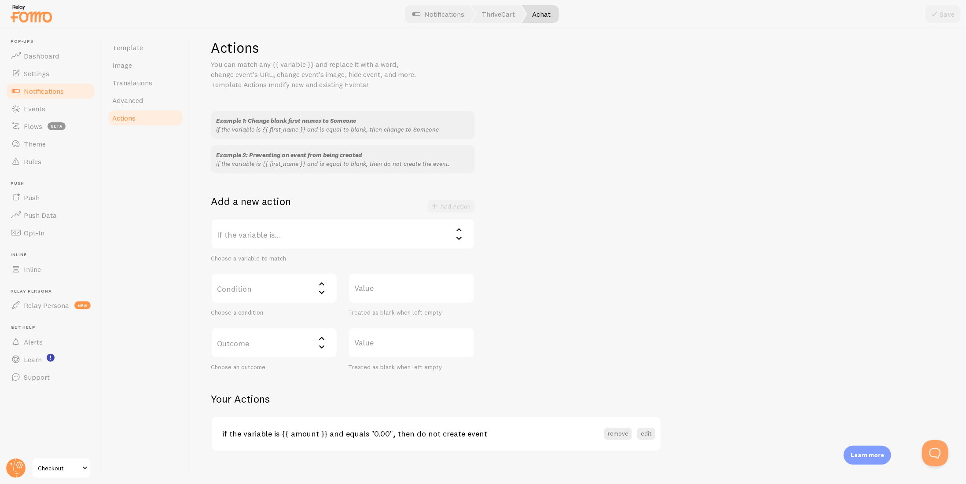
scroll to position [20, 0]
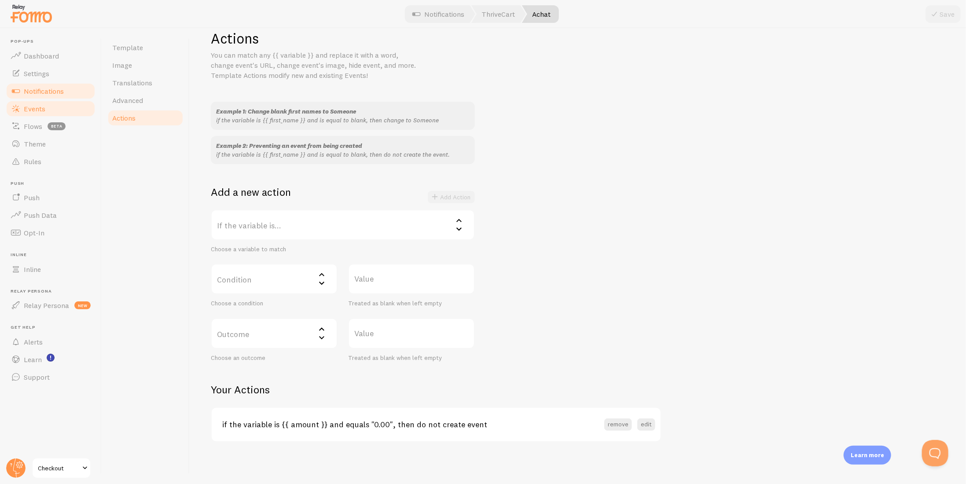
click at [38, 103] on link "Events" at bounding box center [50, 109] width 91 height 18
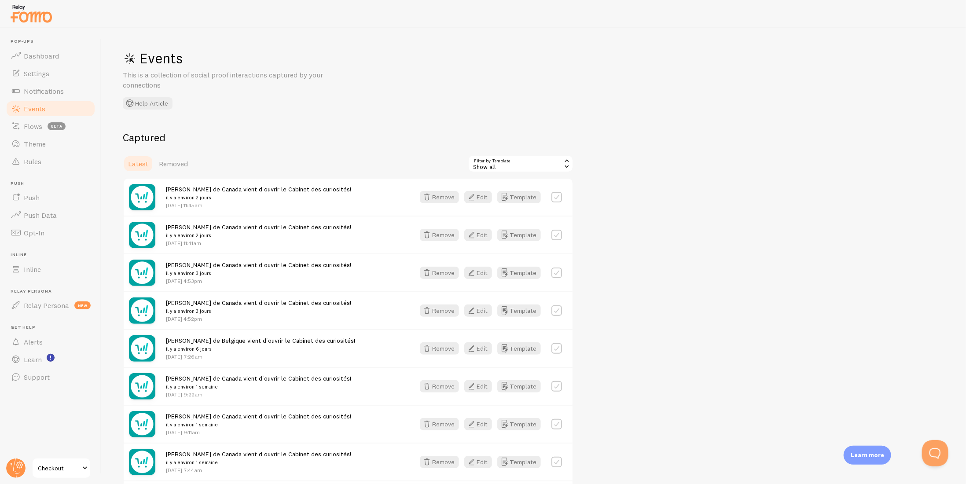
click at [175, 264] on span "Gianna de Canada vient d'ouvrir le Cabinet des curiosités! il y a environ 3 jou…" at bounding box center [259, 269] width 186 height 16
click at [700, 224] on div "Captured Latest Removed Filter by Template all Show all Show all Achat [PERSON_…" at bounding box center [534, 325] width 822 height 388
click at [478, 238] on button "Edit" at bounding box center [478, 235] width 28 height 12
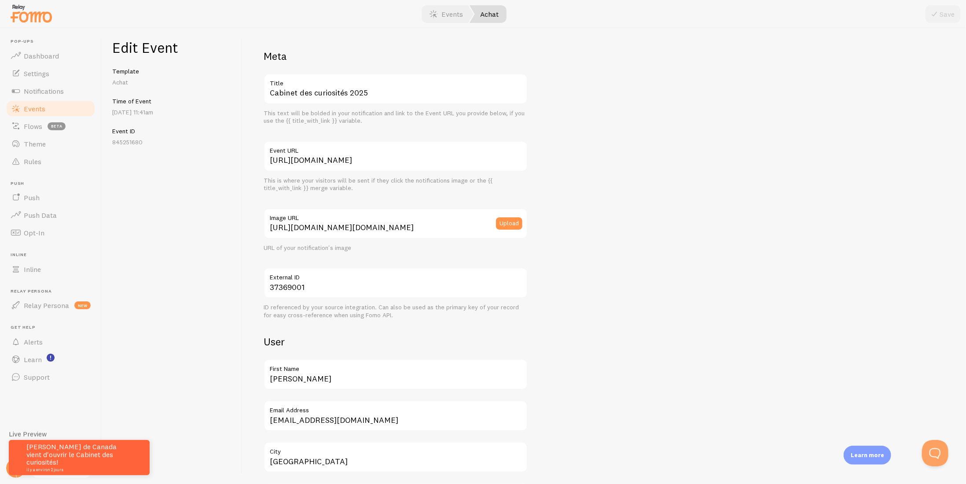
click at [19, 113] on span at bounding box center [16, 108] width 11 height 11
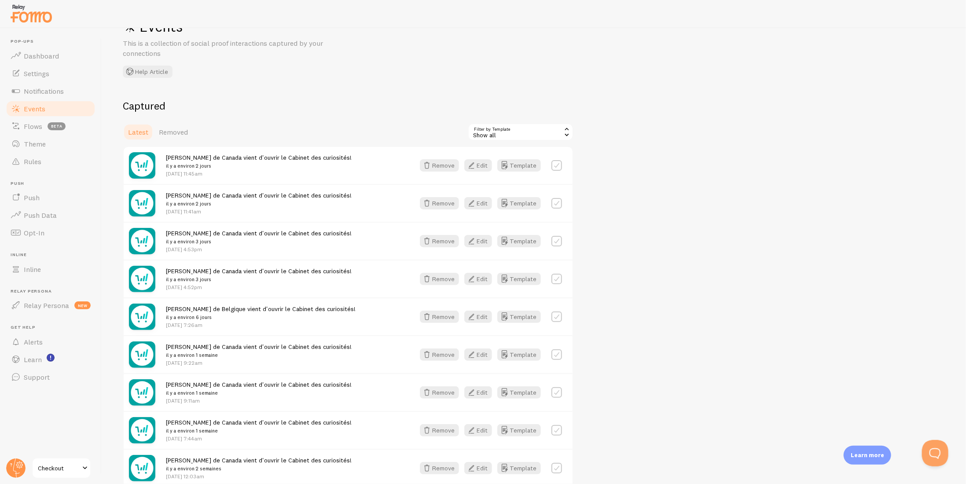
scroll to position [44, 0]
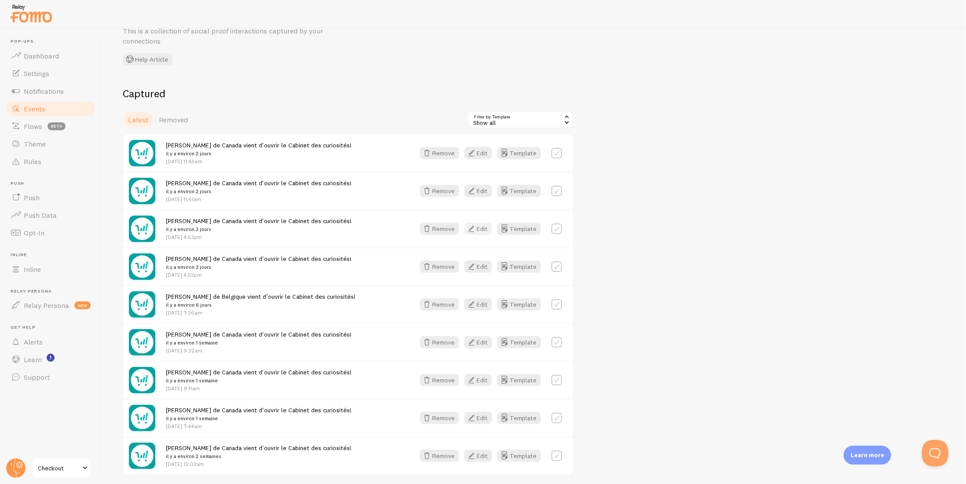
click at [488, 230] on button "Edit" at bounding box center [478, 229] width 28 height 12
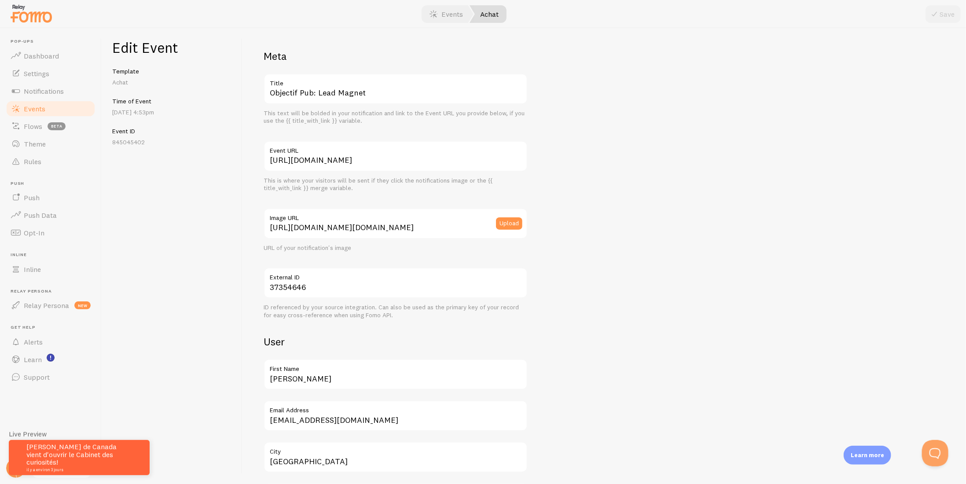
click at [39, 108] on span "Events" at bounding box center [35, 108] width 22 height 9
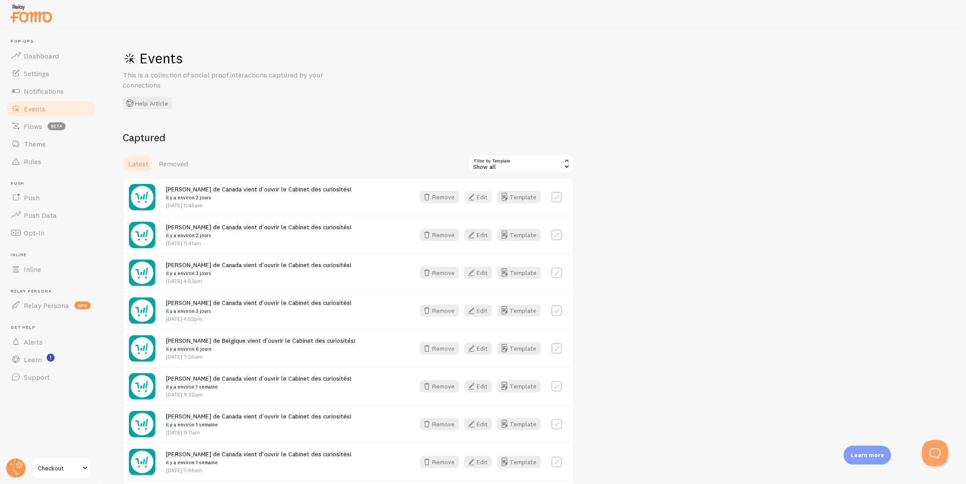
click at [480, 193] on button "Edit" at bounding box center [478, 197] width 28 height 12
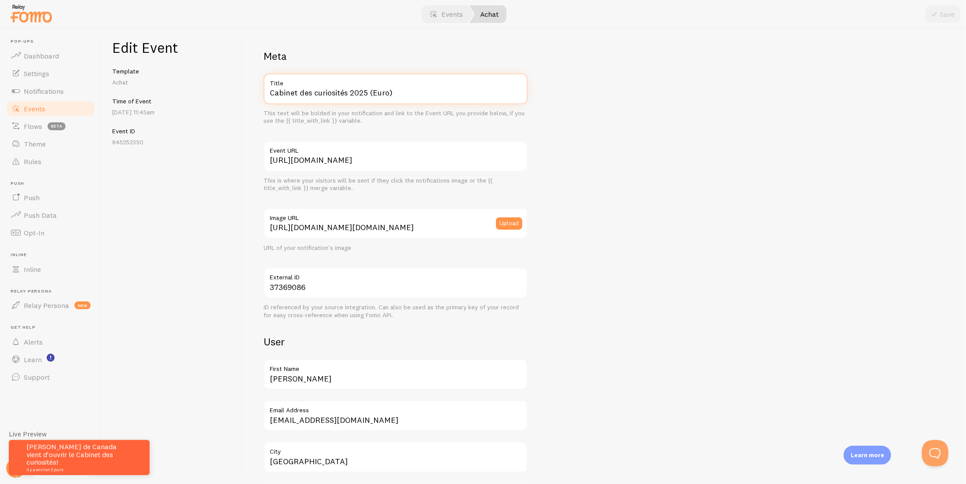
click at [324, 94] on input "Cabinet des curiosités 2025 (Euro)" at bounding box center [396, 88] width 264 height 31
click at [288, 95] on input "Cabinet des curiosités 2025 (Euro)" at bounding box center [396, 88] width 264 height 31
drag, startPoint x: 345, startPoint y: 94, endPoint x: 384, endPoint y: 92, distance: 39.2
click at [384, 92] on input "Cabinet des curiosités 2025 (Euro)" at bounding box center [396, 88] width 264 height 31
click at [43, 105] on span "Events" at bounding box center [35, 108] width 22 height 9
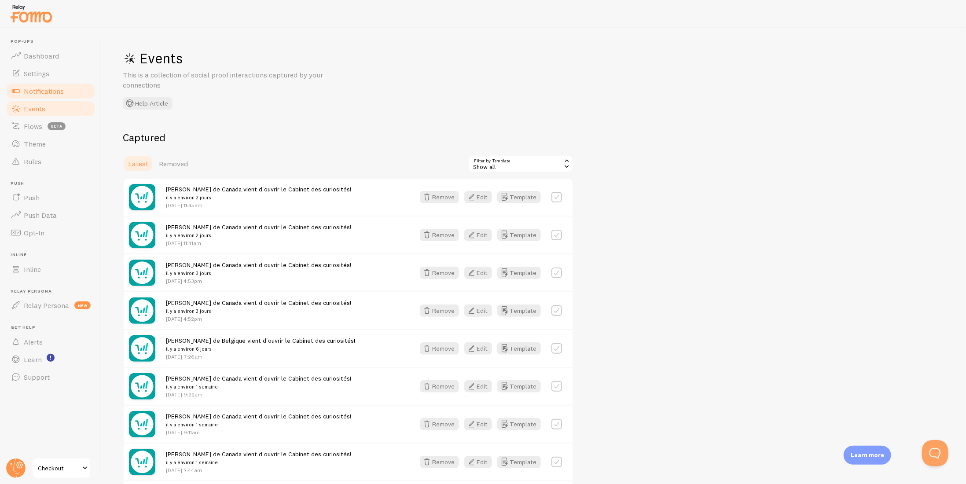
click at [68, 97] on link "Notifications" at bounding box center [50, 91] width 91 height 18
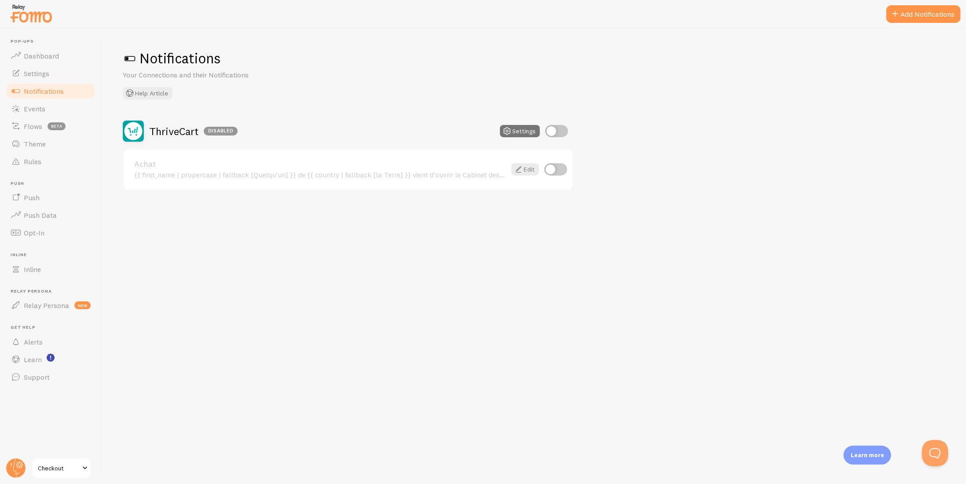
click at [264, 172] on div "{{ first_name | propercase | fallback [Quelqu'un] }} de {{ country | fallback […" at bounding box center [320, 175] width 372 height 8
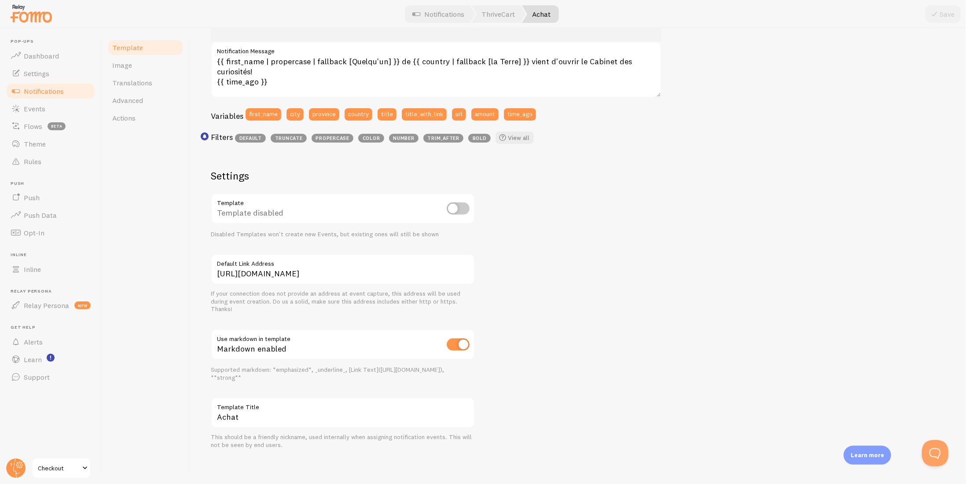
scroll to position [173, 0]
click at [120, 118] on span "Actions" at bounding box center [123, 118] width 23 height 9
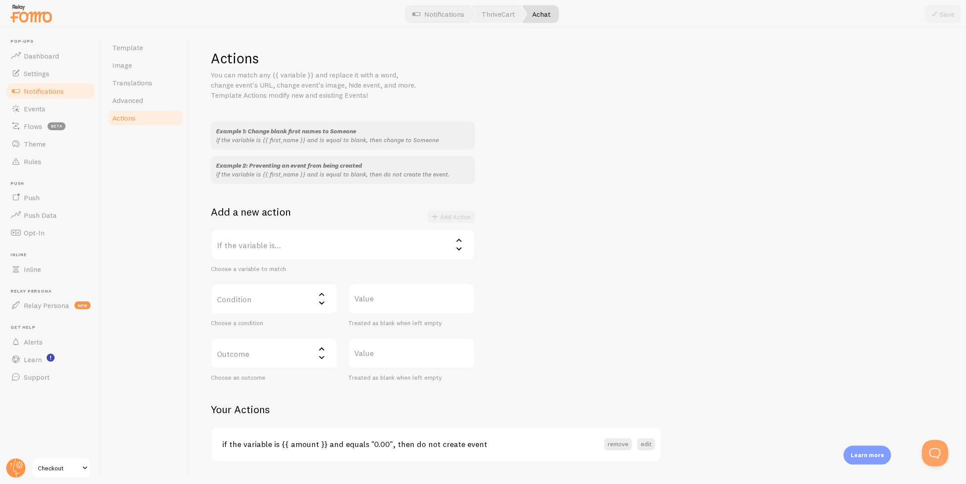
scroll to position [20, 0]
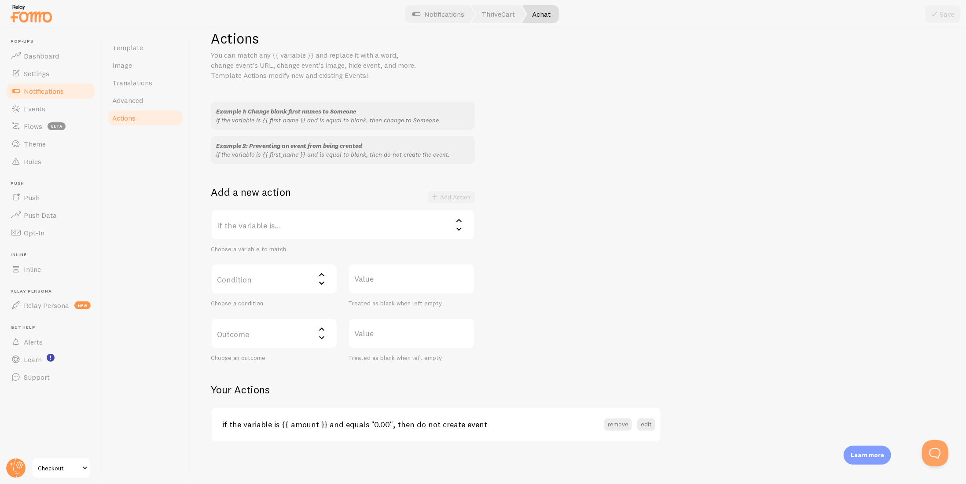
click at [253, 220] on label "If the variable is..." at bounding box center [343, 224] width 264 height 31
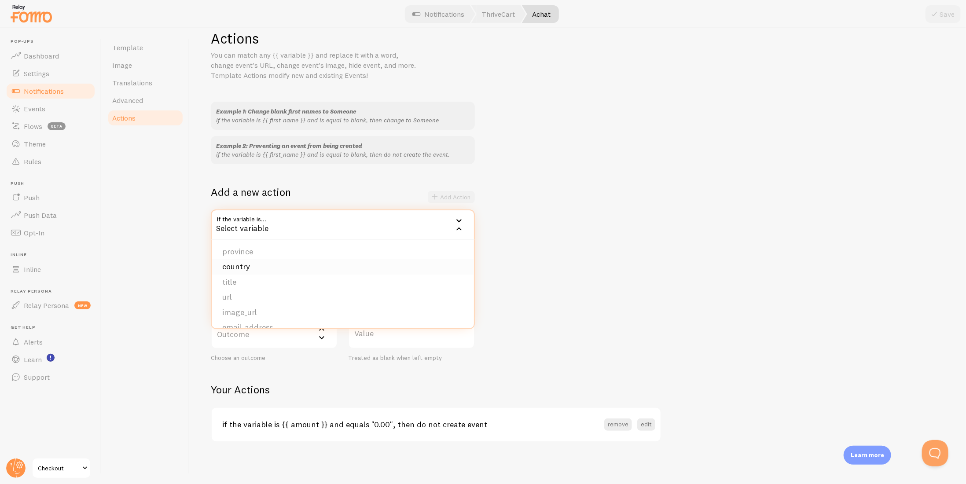
scroll to position [44, 0]
click at [259, 268] on li "title" at bounding box center [343, 269] width 262 height 15
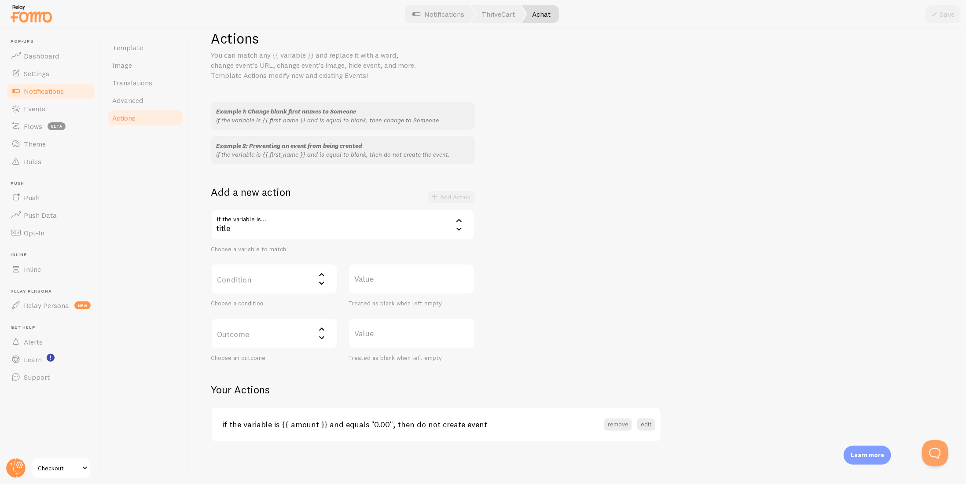
click at [264, 271] on label "Condition" at bounding box center [274, 279] width 127 height 31
click at [245, 333] on li "contains" at bounding box center [274, 337] width 125 height 15
click at [387, 285] on label "Value" at bounding box center [411, 279] width 127 height 31
click at [387, 285] on input "Value" at bounding box center [411, 279] width 127 height 31
click at [291, 289] on div "contains" at bounding box center [274, 279] width 127 height 31
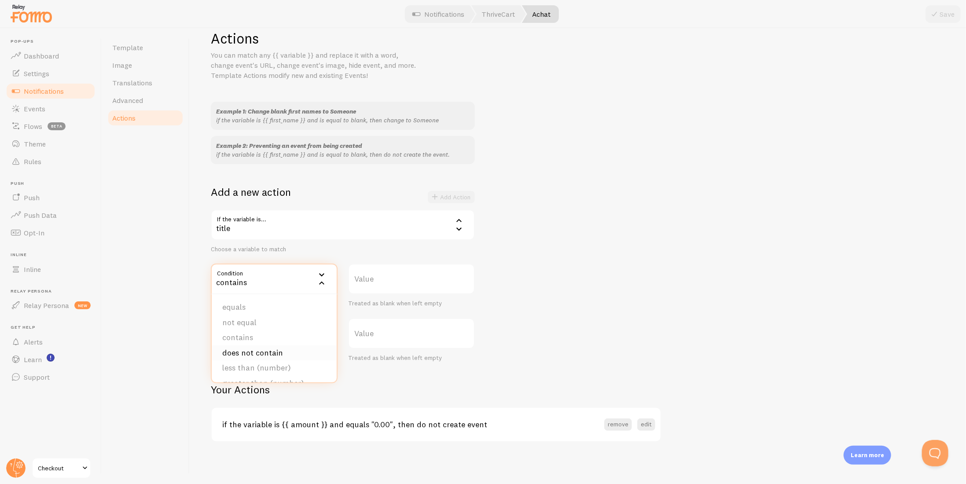
click at [252, 352] on li "does not contain" at bounding box center [274, 352] width 125 height 15
click at [388, 290] on label "Value" at bounding box center [411, 279] width 127 height 31
click at [388, 290] on input "Value" at bounding box center [411, 279] width 127 height 31
click at [386, 282] on label "Value" at bounding box center [411, 279] width 127 height 31
click at [386, 282] on input "Value" at bounding box center [411, 279] width 127 height 31
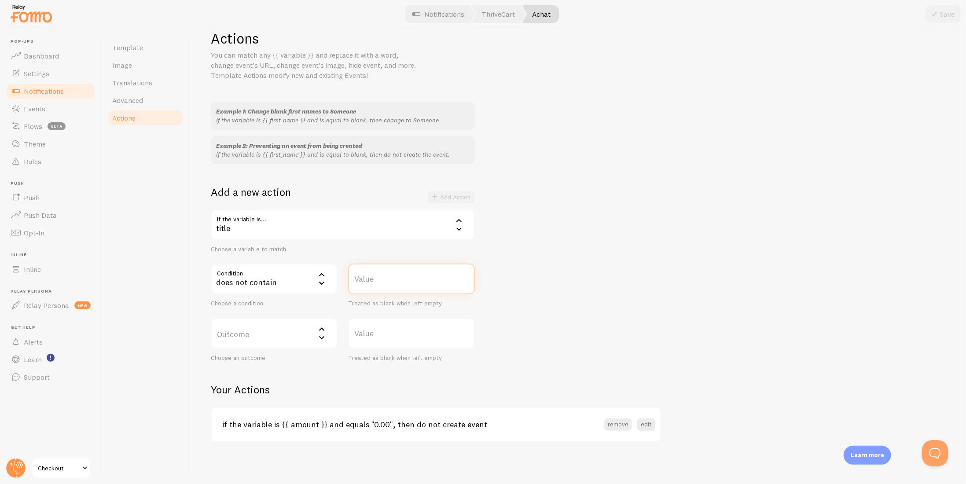
paste input "Cabinet des curiosités 2025 (Euro)"
drag, startPoint x: 374, startPoint y: 282, endPoint x: 533, endPoint y: 289, distance: 159.8
click at [533, 289] on div "Example 1: Change blank first names to Someone if the variable is {{ first_name…" at bounding box center [578, 232] width 734 height 260
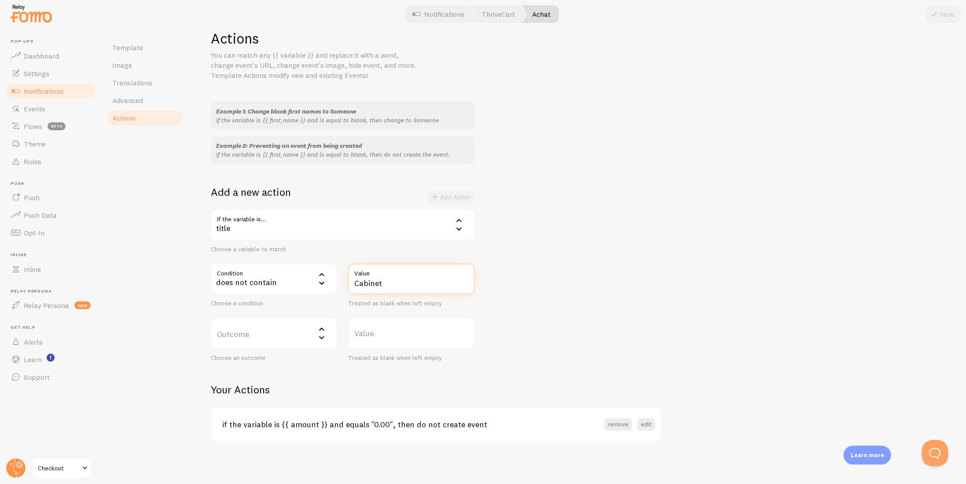
type input "Cabinet"
click at [568, 295] on div "Example 1: Change blank first names to Someone if the variable is {{ first_name…" at bounding box center [578, 232] width 734 height 260
drag, startPoint x: 257, startPoint y: 320, endPoint x: 250, endPoint y: 334, distance: 15.7
click at [257, 320] on label "Outcome" at bounding box center [274, 333] width 127 height 31
click at [356, 328] on label "Value" at bounding box center [411, 333] width 127 height 31
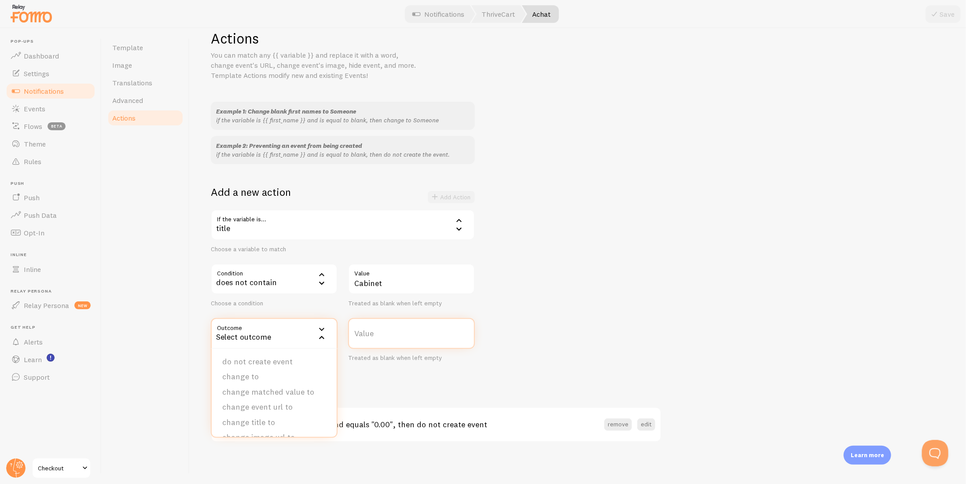
click at [356, 328] on input "Value" at bounding box center [411, 333] width 127 height 31
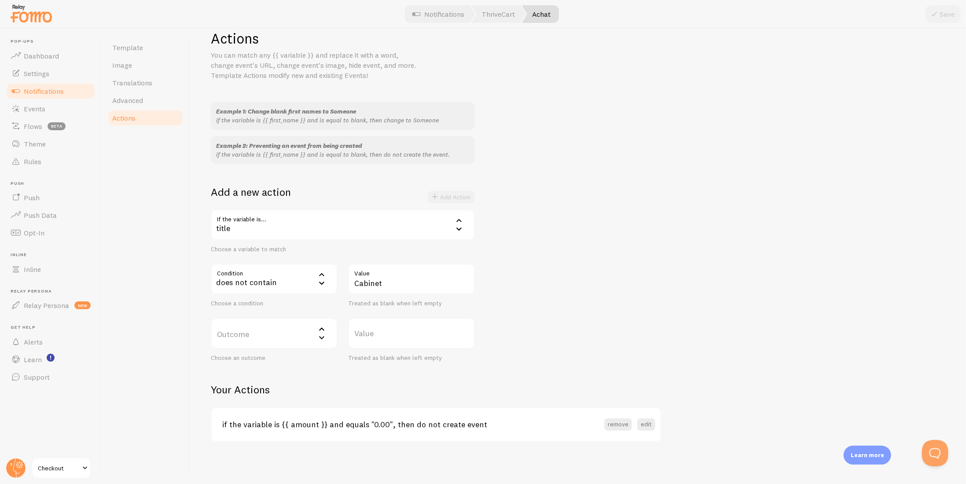
click at [254, 333] on label "Outcome" at bounding box center [274, 333] width 127 height 31
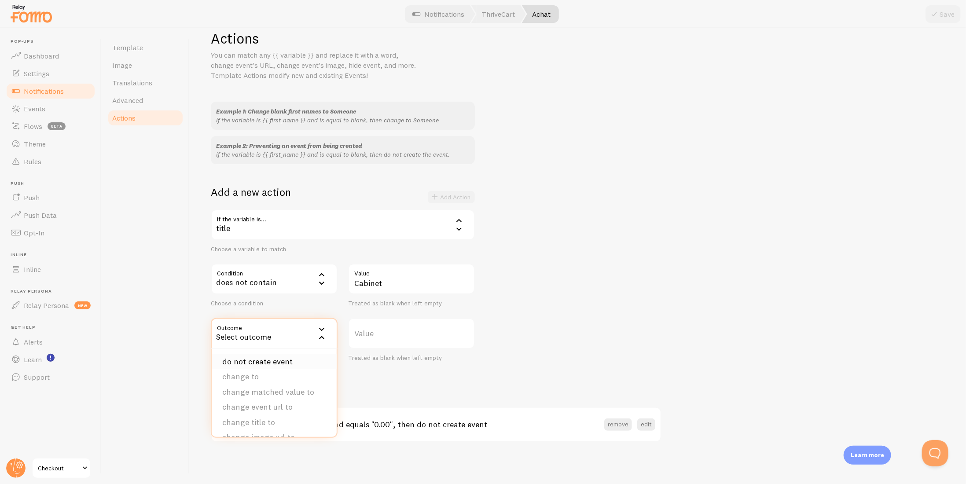
click at [255, 363] on li "do not create event" at bounding box center [274, 361] width 125 height 15
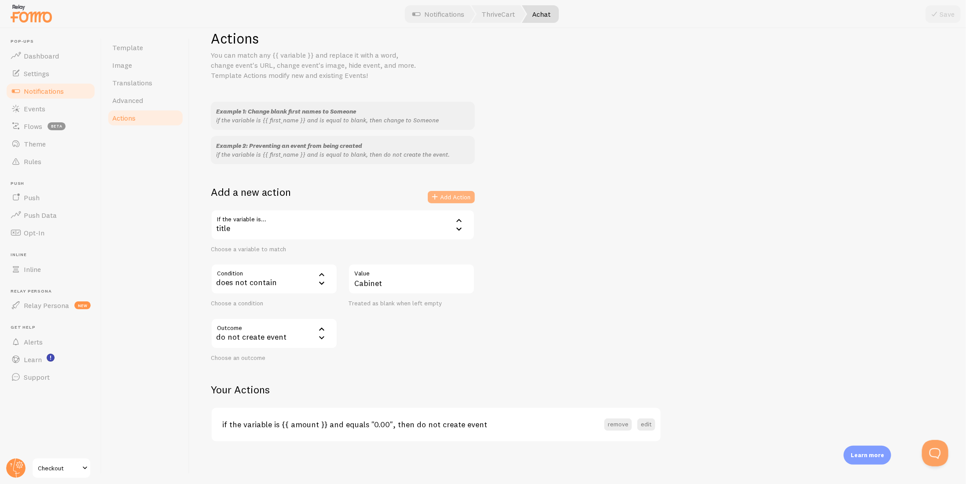
click at [441, 197] on button "Add Action" at bounding box center [451, 197] width 47 height 12
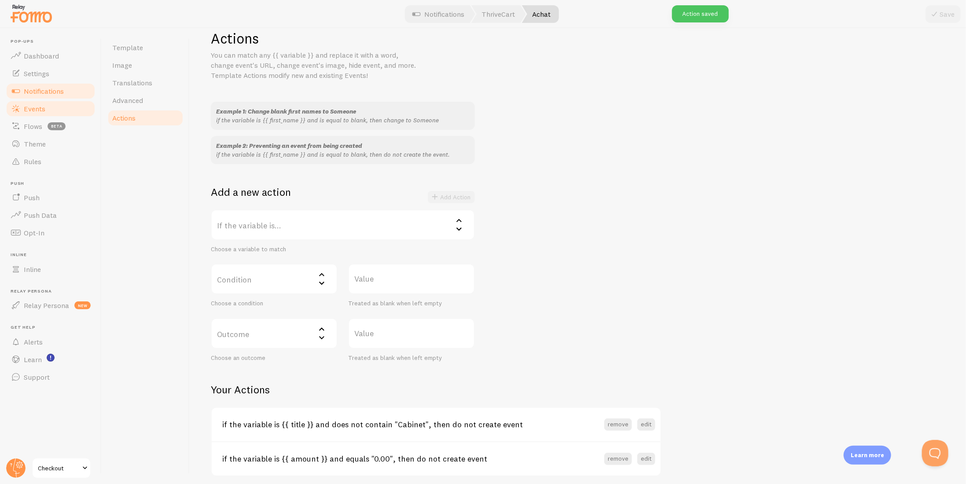
click at [33, 107] on span "Events" at bounding box center [35, 108] width 22 height 9
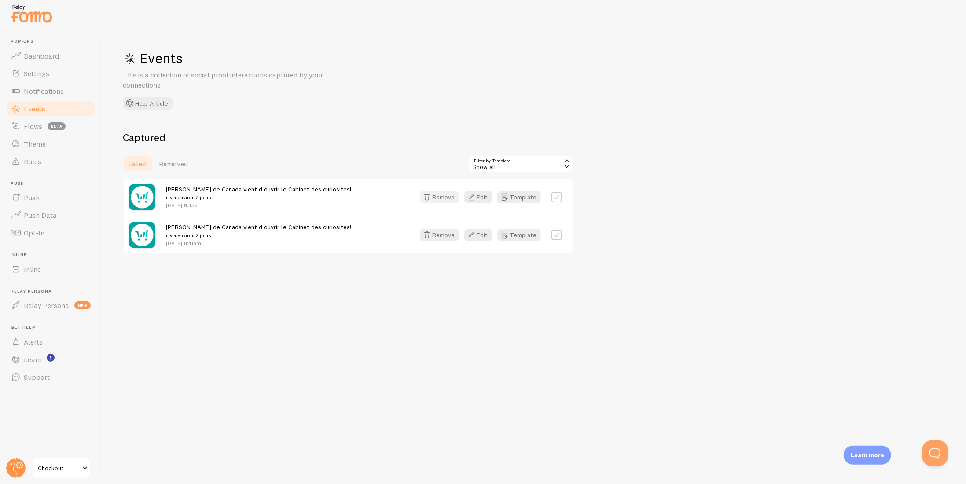
click at [451, 198] on button "Remove" at bounding box center [439, 197] width 39 height 12
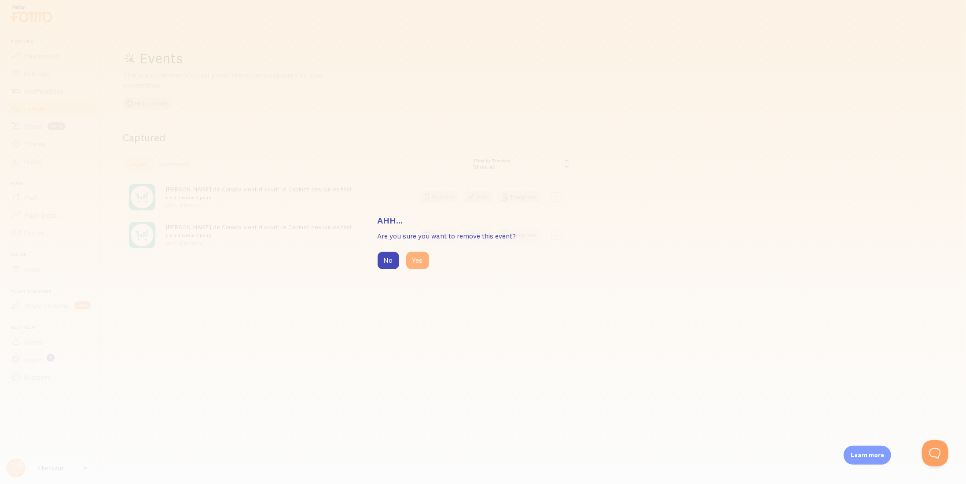
click at [419, 264] on button "Yes" at bounding box center [417, 261] width 23 height 18
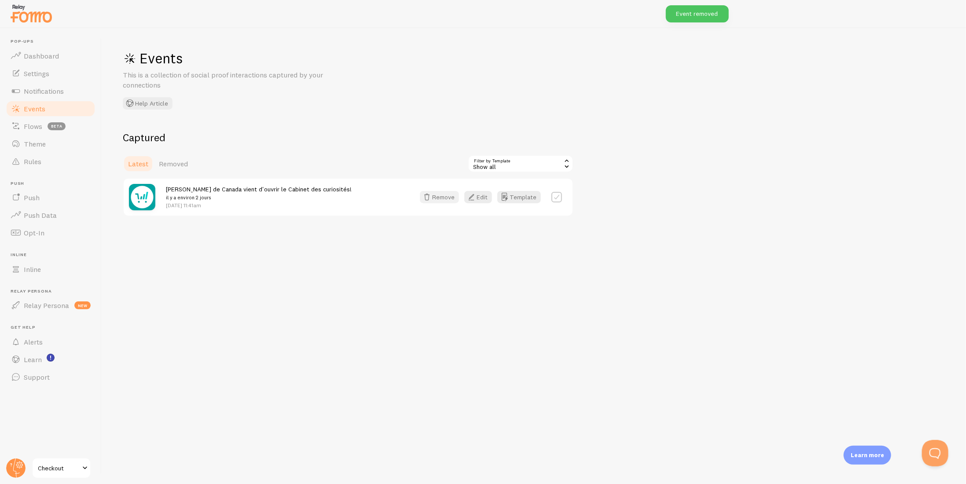
click at [437, 198] on button "Remove" at bounding box center [439, 197] width 39 height 12
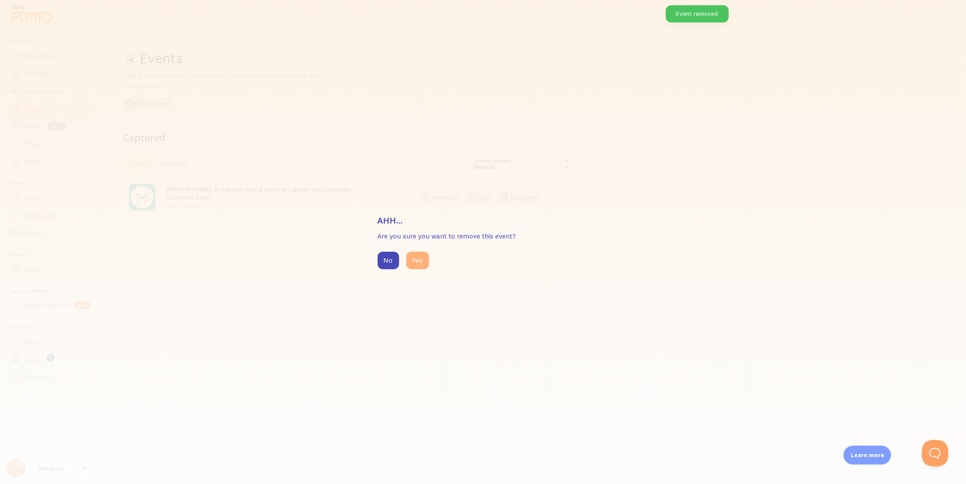
click at [414, 265] on button "Yes" at bounding box center [417, 261] width 23 height 18
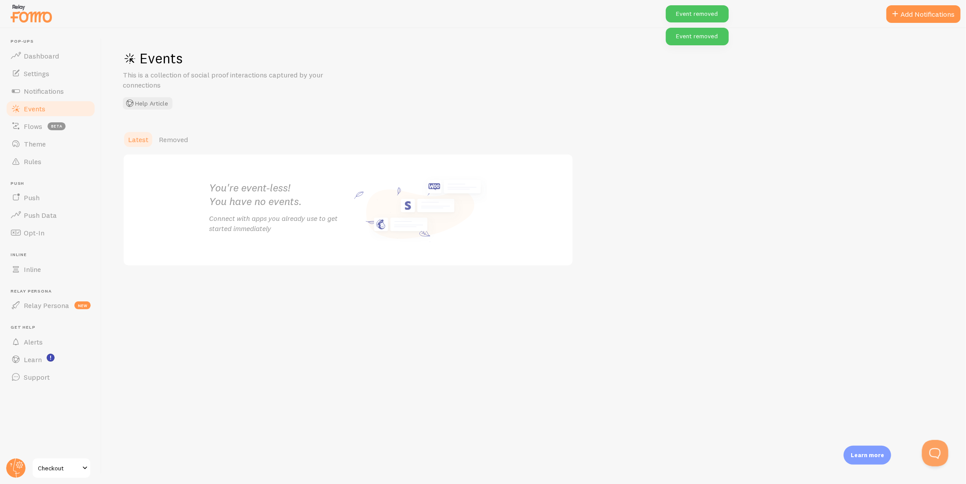
click at [65, 465] on span "Checkout" at bounding box center [59, 468] width 42 height 11
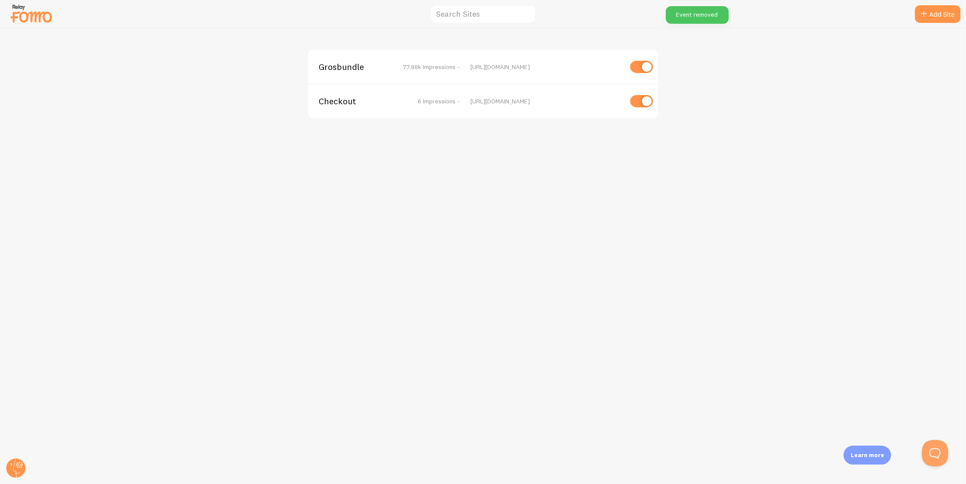
click at [347, 64] on span "Grosbundle" at bounding box center [354, 67] width 71 height 8
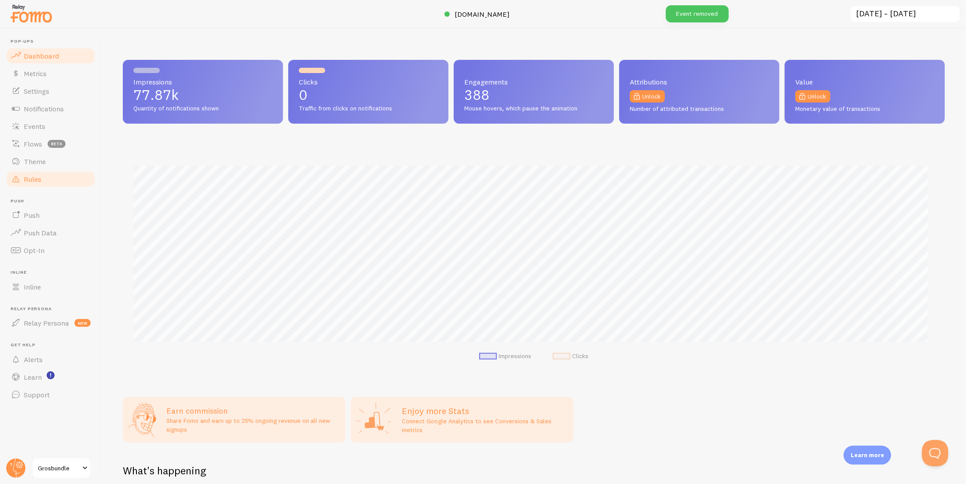
scroll to position [231, 815]
click at [35, 110] on span "Notifications" at bounding box center [44, 108] width 40 height 9
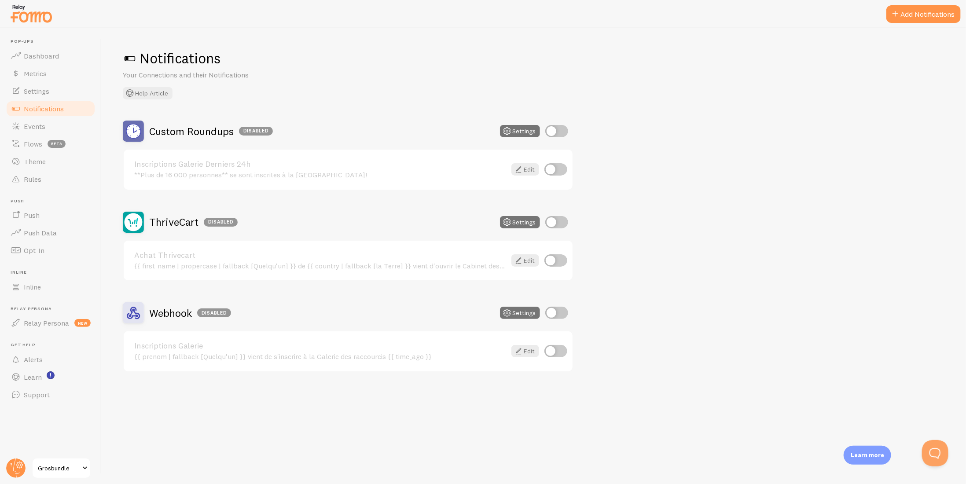
click at [163, 255] on link "Achat Thrivecart" at bounding box center [320, 255] width 372 height 8
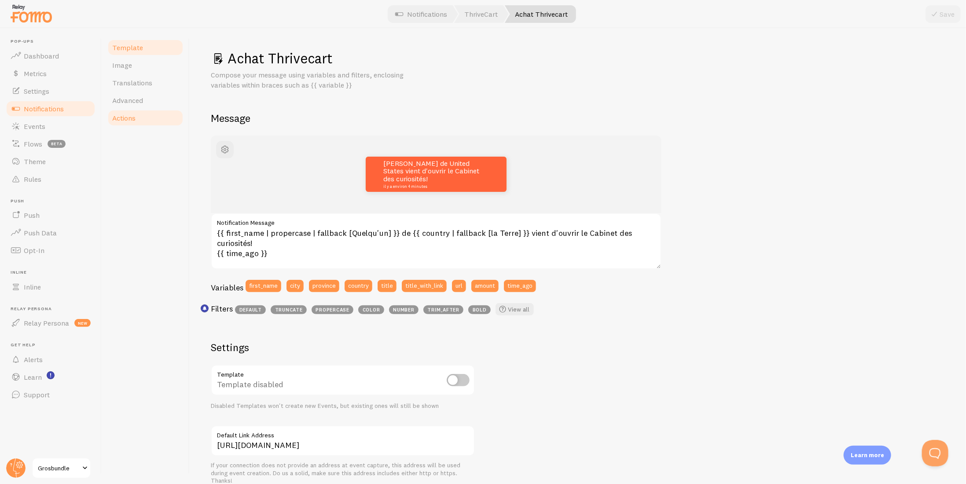
click at [153, 121] on link "Actions" at bounding box center [145, 118] width 77 height 18
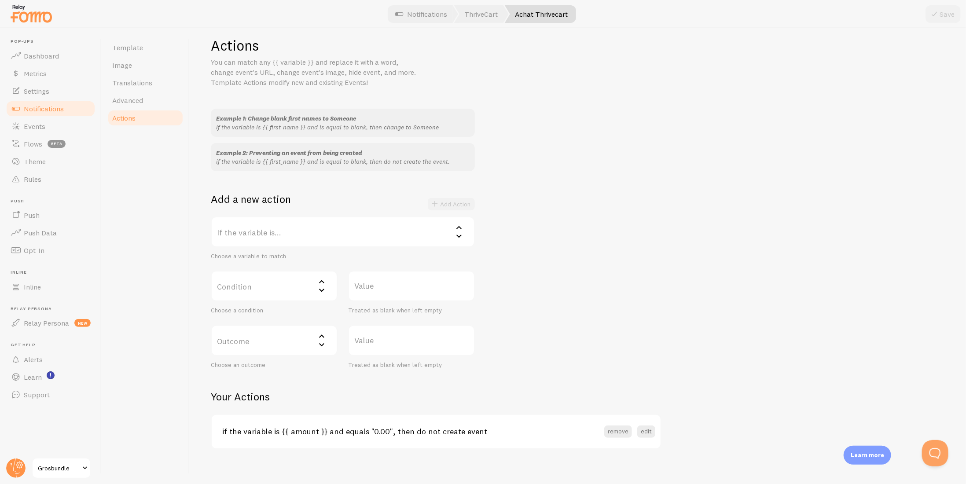
scroll to position [20, 0]
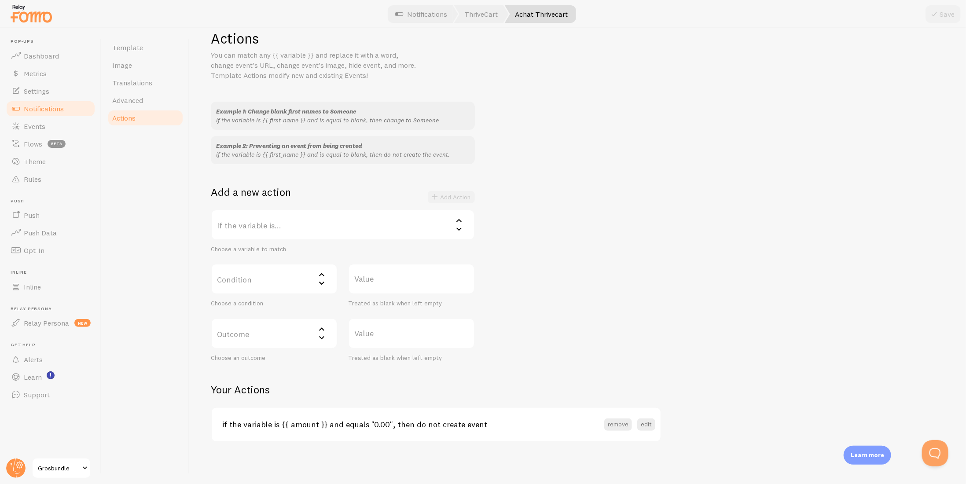
click at [257, 212] on label "If the variable is..." at bounding box center [343, 224] width 264 height 31
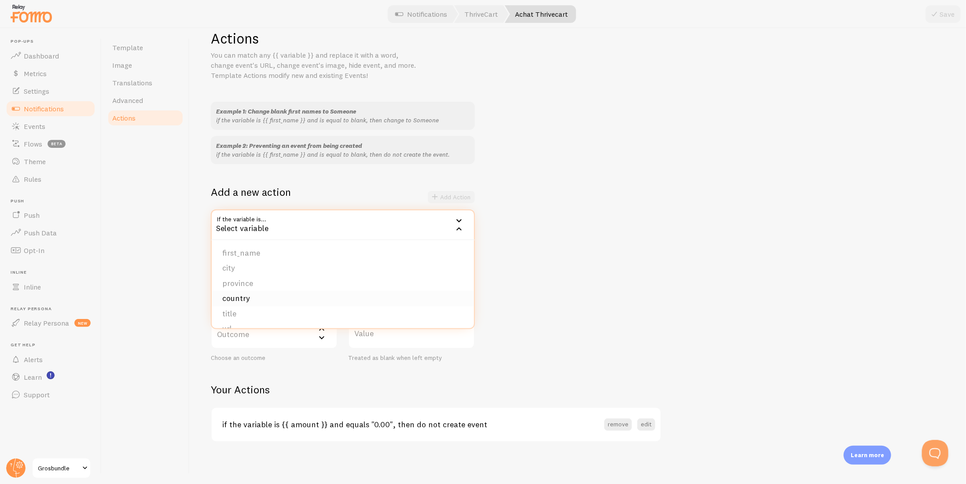
scroll to position [44, 0]
click at [244, 275] on li "title" at bounding box center [343, 269] width 262 height 15
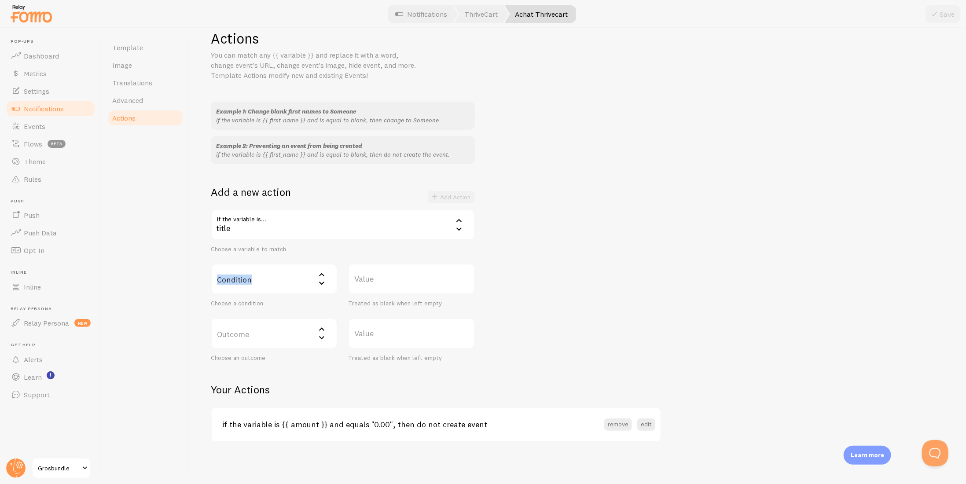
click at [244, 275] on label "Condition" at bounding box center [274, 279] width 127 height 31
click at [254, 353] on li "does not contain" at bounding box center [274, 352] width 125 height 15
click at [372, 287] on label "Value" at bounding box center [411, 279] width 127 height 31
click at [372, 287] on input "Value" at bounding box center [411, 279] width 127 height 31
click at [375, 279] on label "Value" at bounding box center [411, 279] width 127 height 31
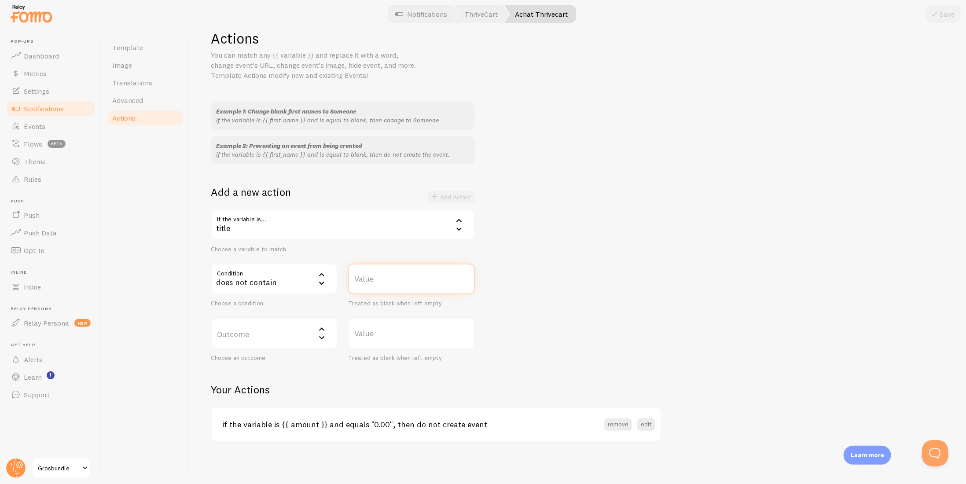
click at [375, 279] on input "Value" at bounding box center [411, 279] width 127 height 31
paste input "Cabinet des curiosités 2025 (Euro)"
drag, startPoint x: 530, startPoint y: 280, endPoint x: 581, endPoint y: 279, distance: 50.6
click at [581, 279] on div "Example 1: Change blank first names to Someone if the variable is {{ first_name…" at bounding box center [578, 232] width 734 height 260
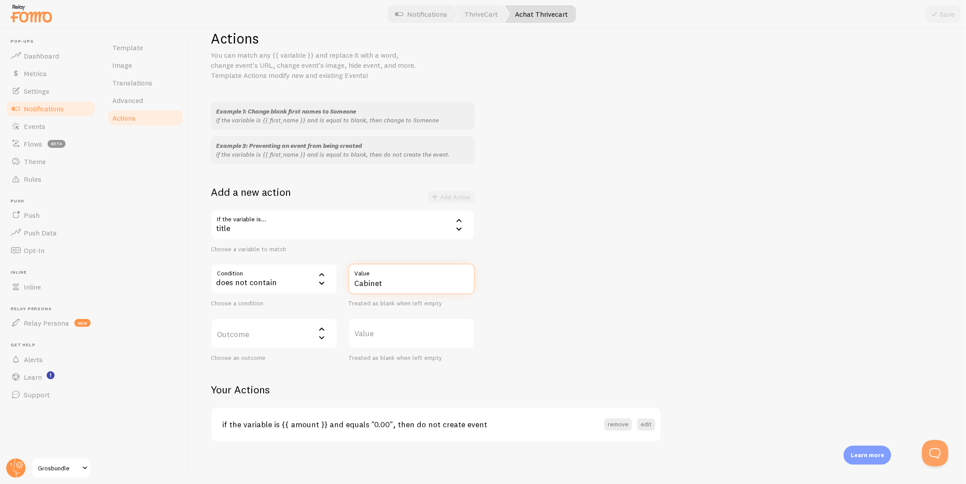
scroll to position [0, 0]
type input "Cabinet"
drag, startPoint x: 553, startPoint y: 286, endPoint x: 543, endPoint y: 286, distance: 10.1
click at [549, 286] on div "Example 1: Change blank first names to Someone if the variable is {{ first_name…" at bounding box center [578, 232] width 734 height 260
click at [245, 331] on label "Outcome" at bounding box center [274, 333] width 127 height 31
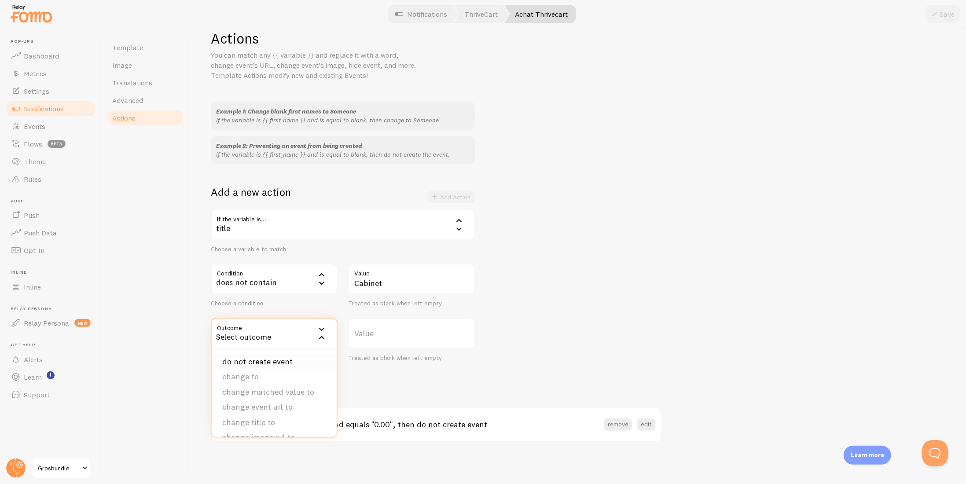
click at [245, 357] on li "do not create event" at bounding box center [274, 361] width 125 height 15
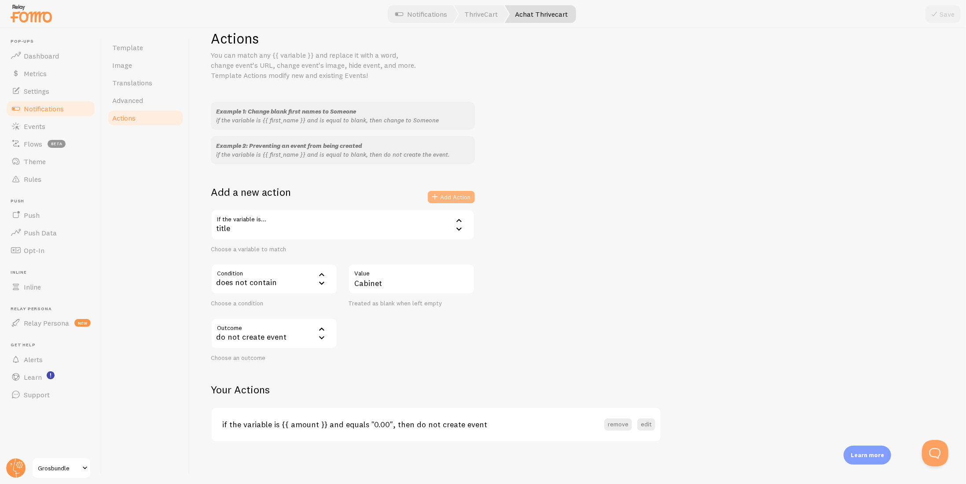
click at [458, 193] on button "Add Action" at bounding box center [451, 197] width 47 height 12
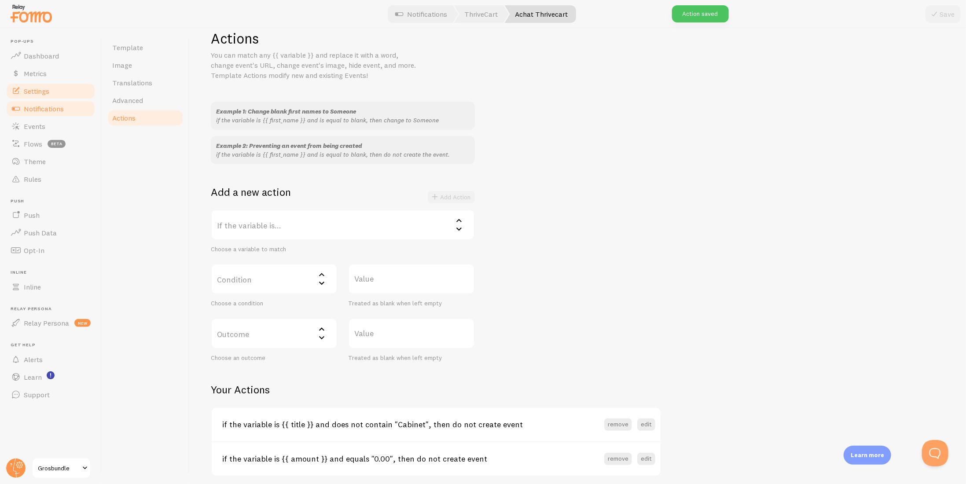
click at [54, 95] on link "Settings" at bounding box center [50, 91] width 91 height 18
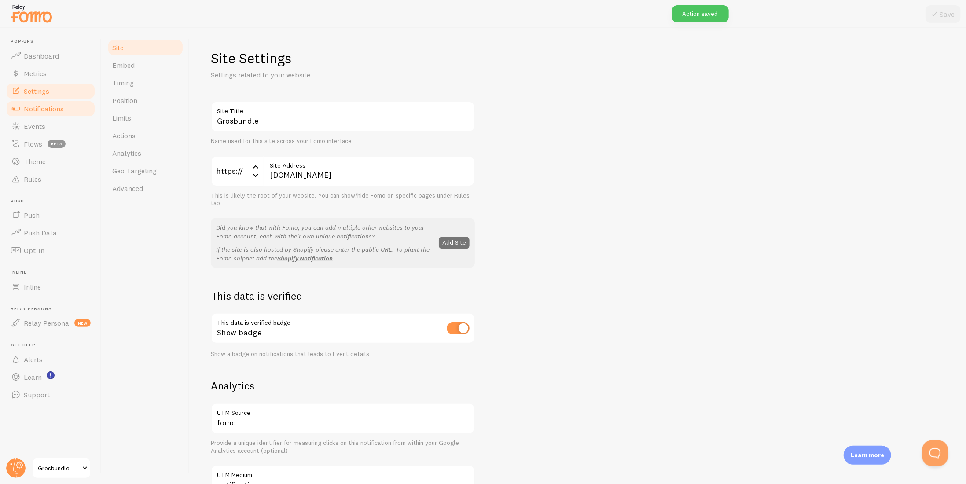
click at [52, 101] on link "Notifications" at bounding box center [50, 109] width 91 height 18
